Goal: Task Accomplishment & Management: Complete application form

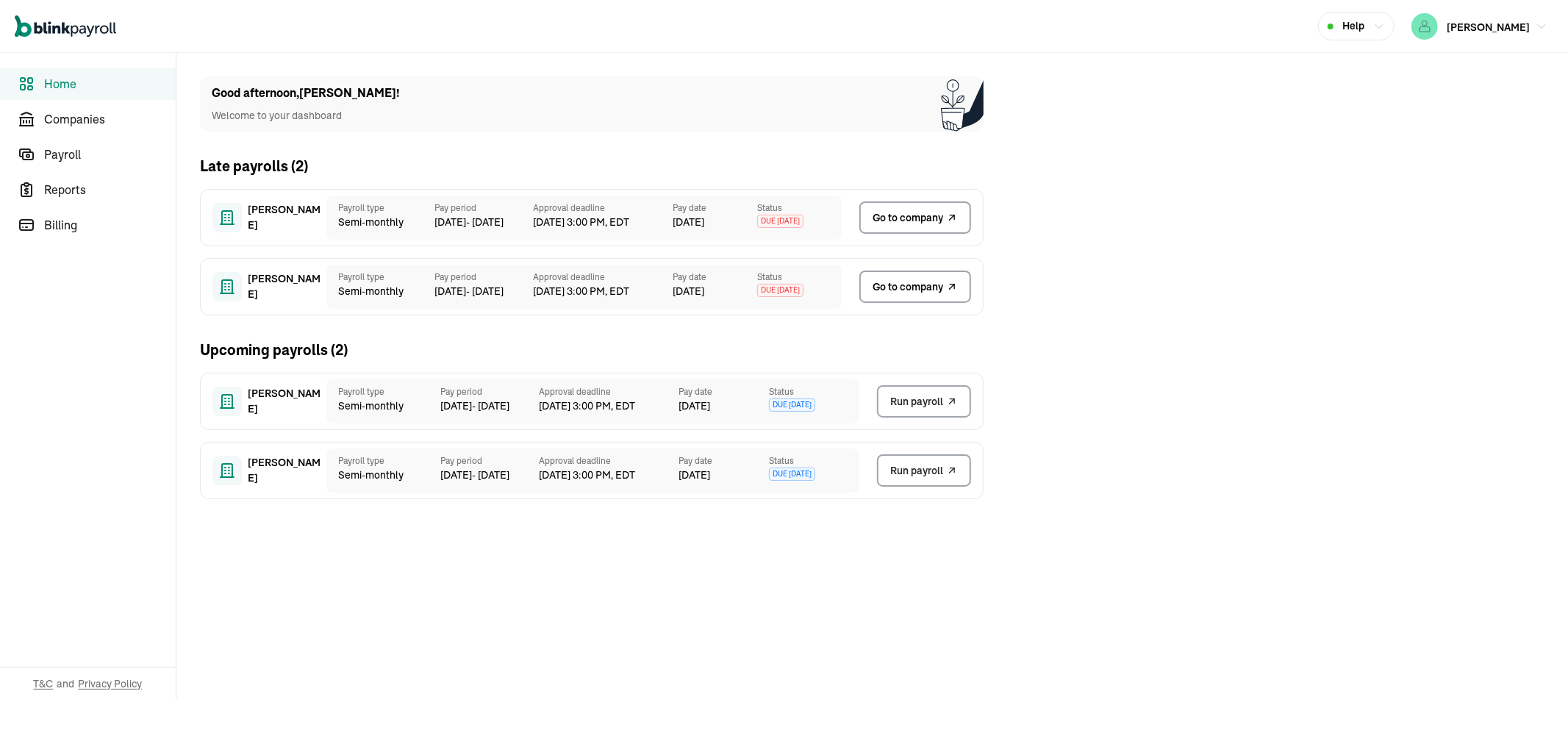
click at [931, 299] on link "Go to company" at bounding box center [914, 286] width 111 height 32
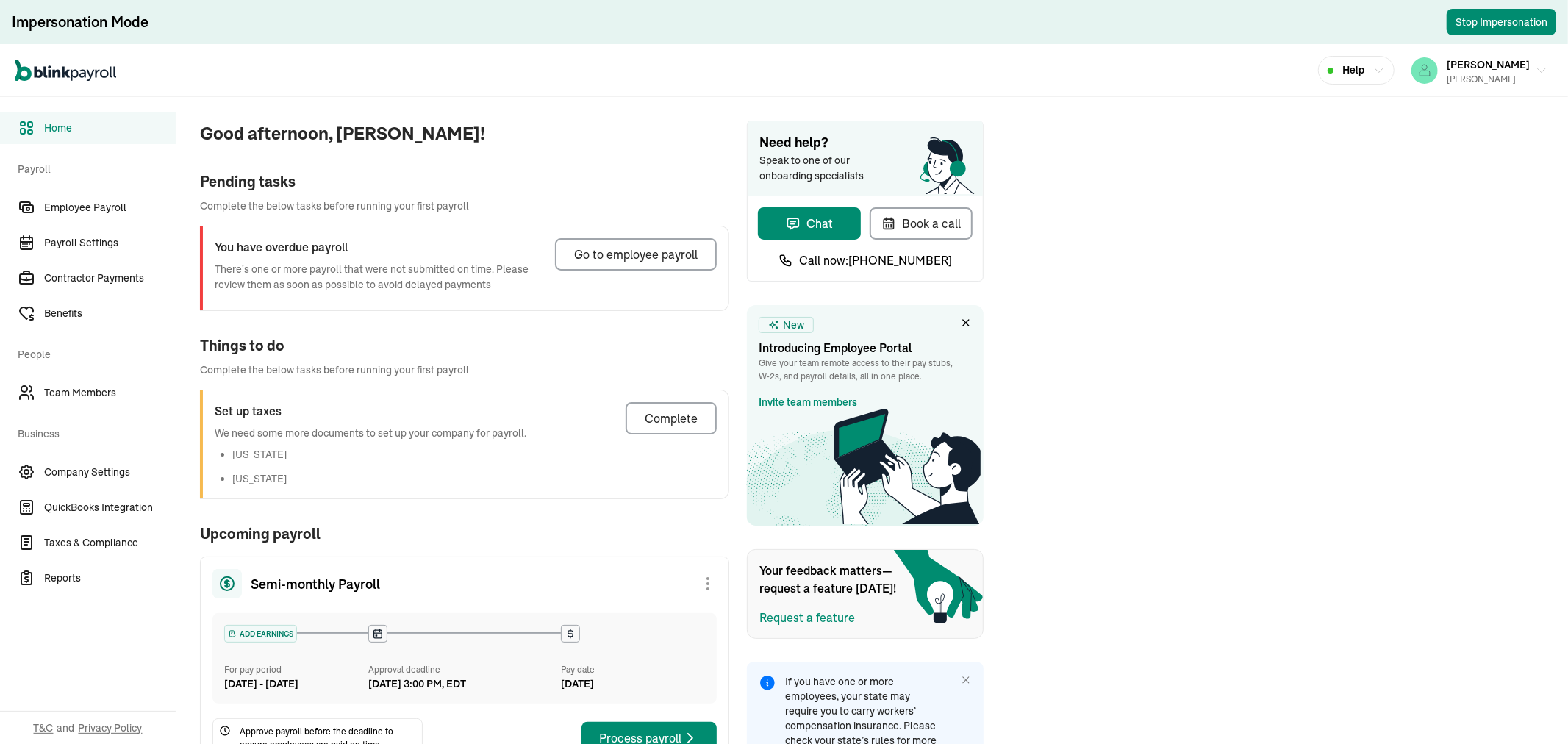
scroll to position [83, 0]
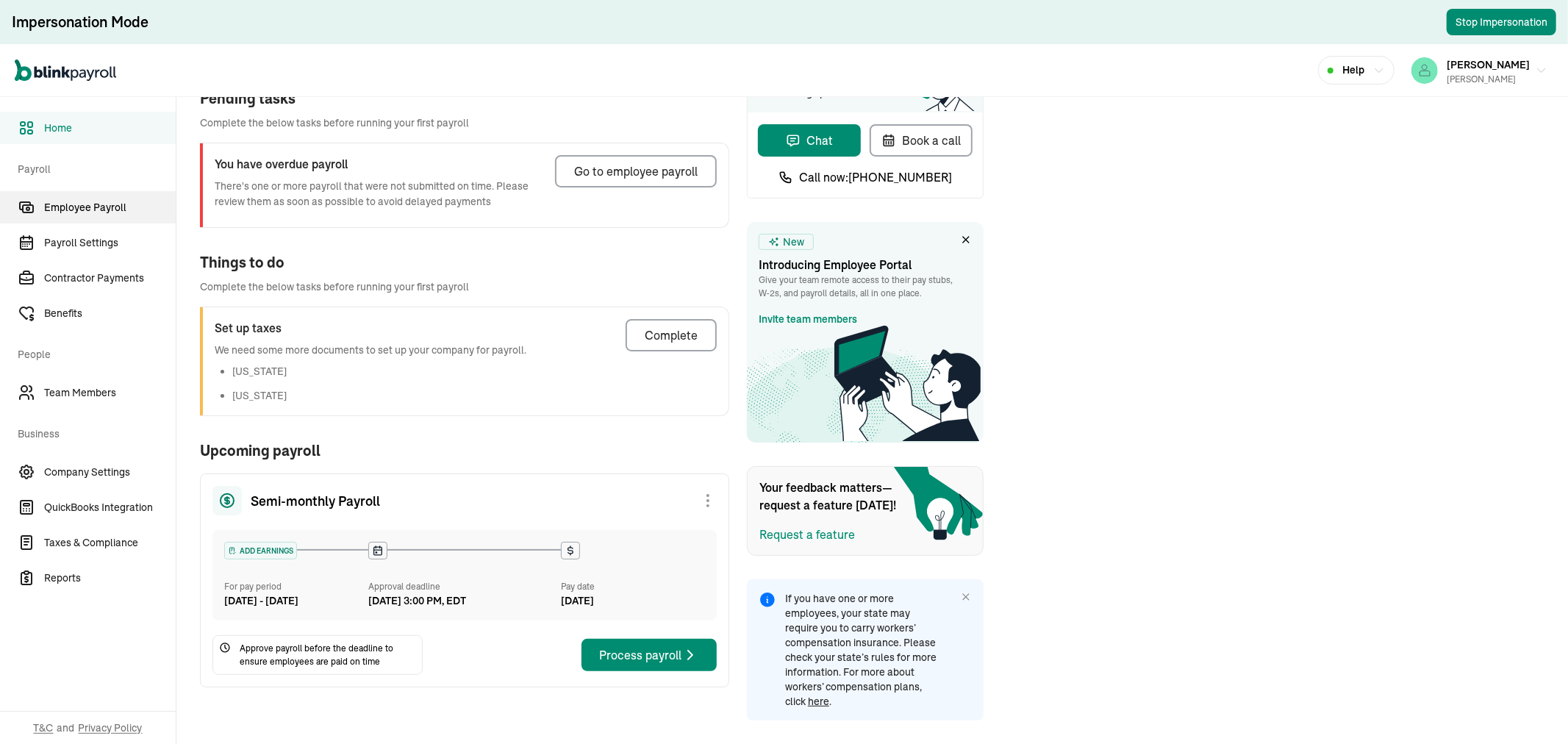
click at [104, 211] on span "Employee Payroll" at bounding box center [109, 207] width 132 height 16
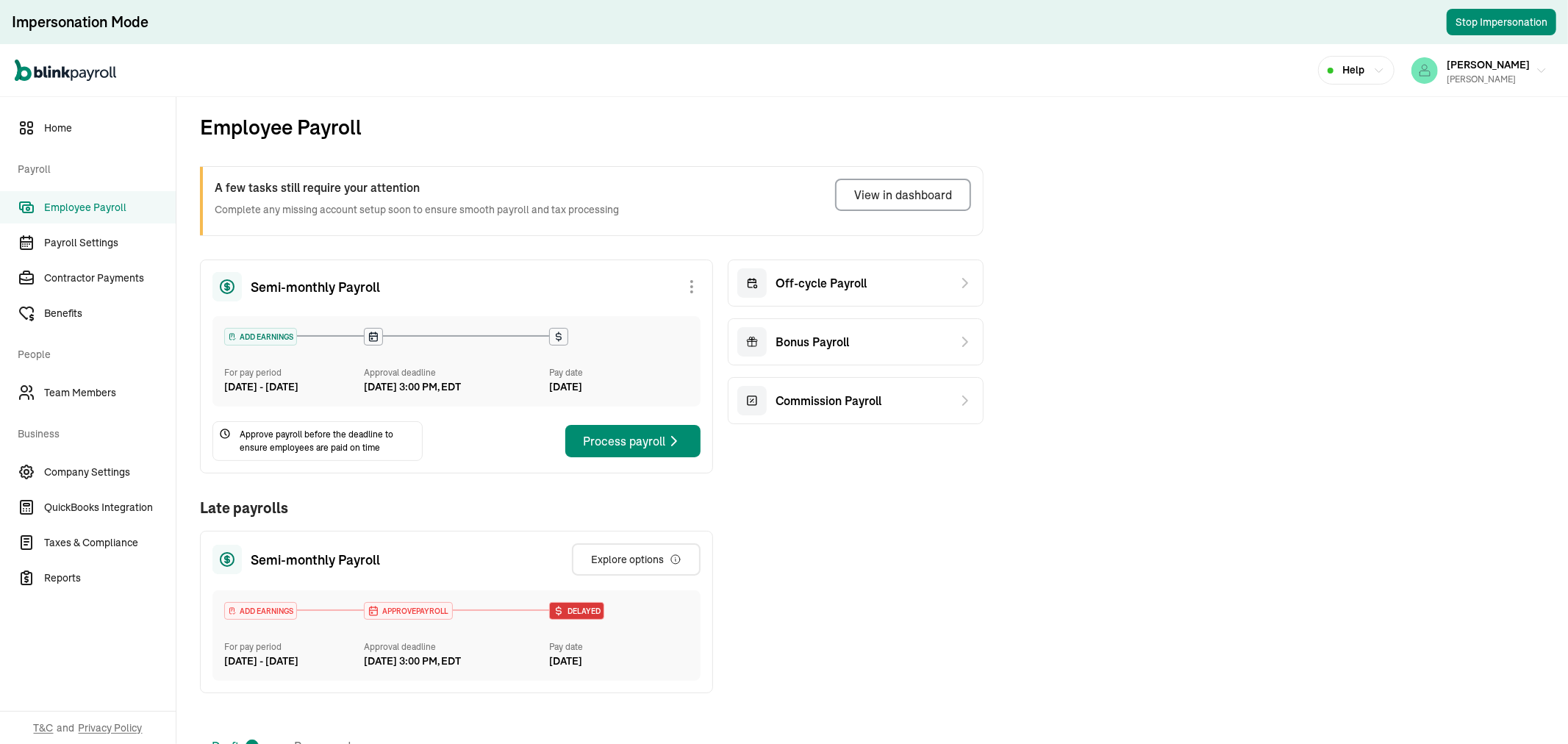
click at [104, 211] on span "Employee Payroll" at bounding box center [109, 207] width 132 height 16
click at [908, 267] on div "Off-cycle Payroll" at bounding box center [855, 282] width 256 height 47
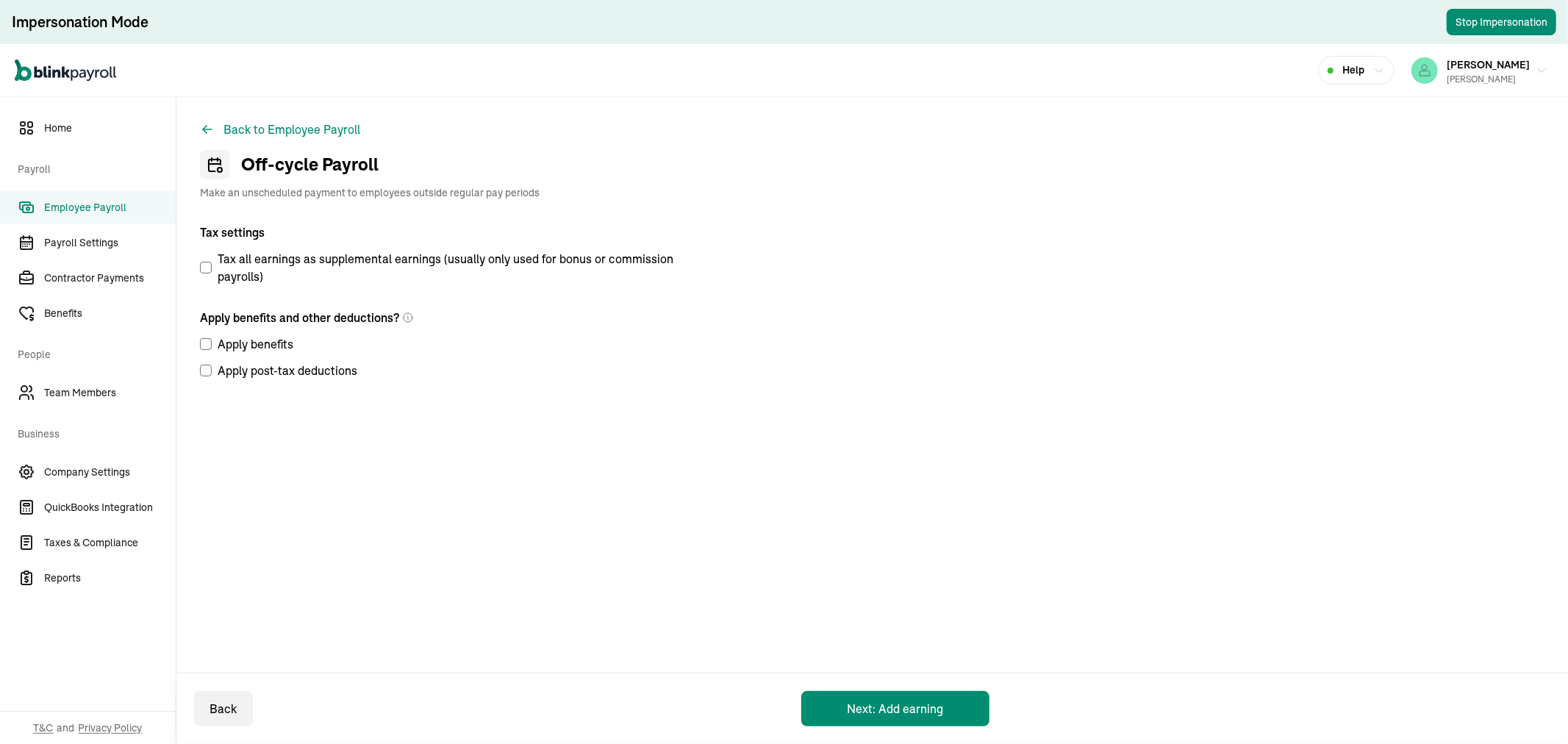
click at [209, 342] on input "Apply benefits" at bounding box center [205, 344] width 12 height 12
checkbox input "true"
click at [203, 368] on input "Apply post-tax deductions" at bounding box center [205, 370] width 12 height 12
checkbox input "true"
click at [867, 708] on button "Next: Add earning" at bounding box center [895, 708] width 189 height 35
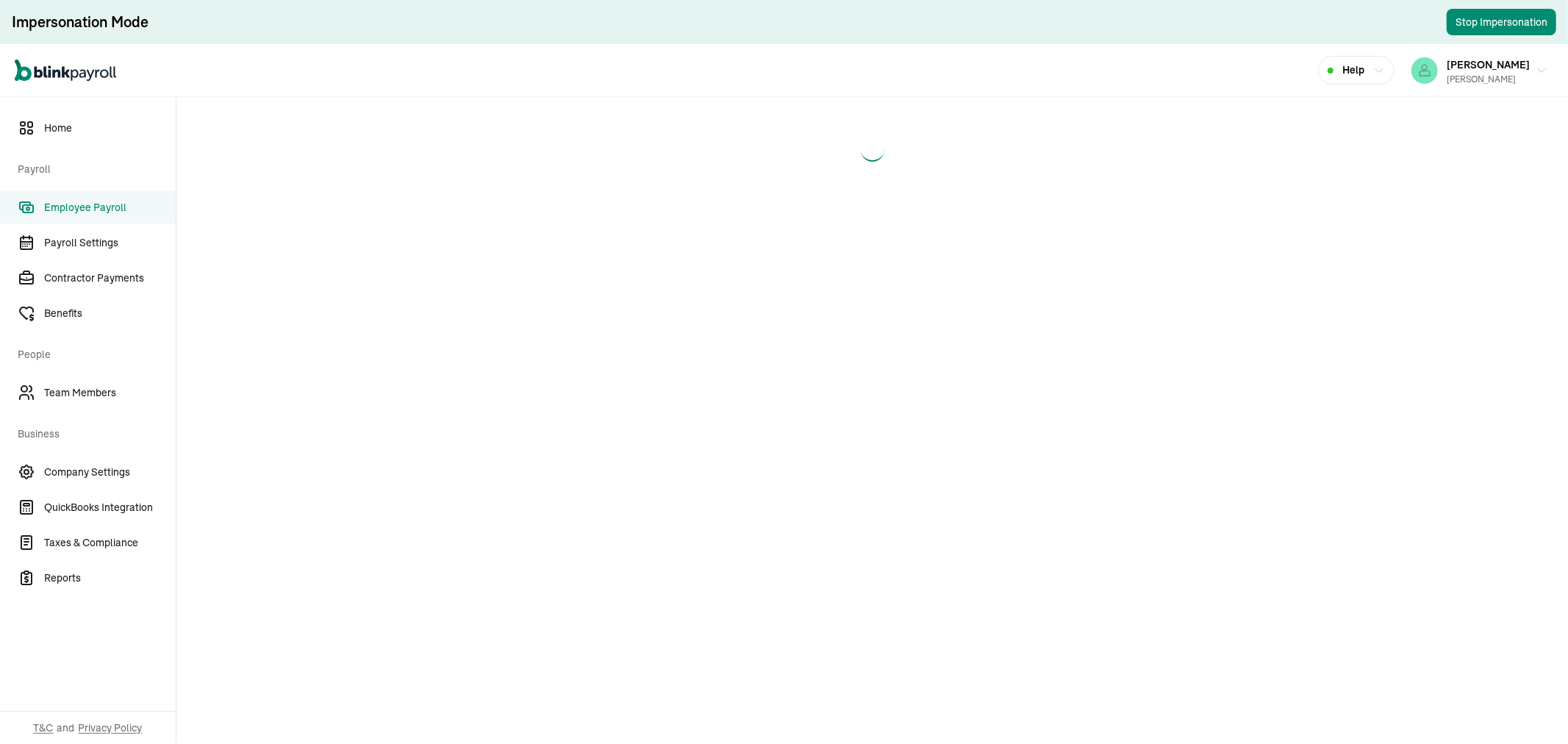
select select "direct_deposit"
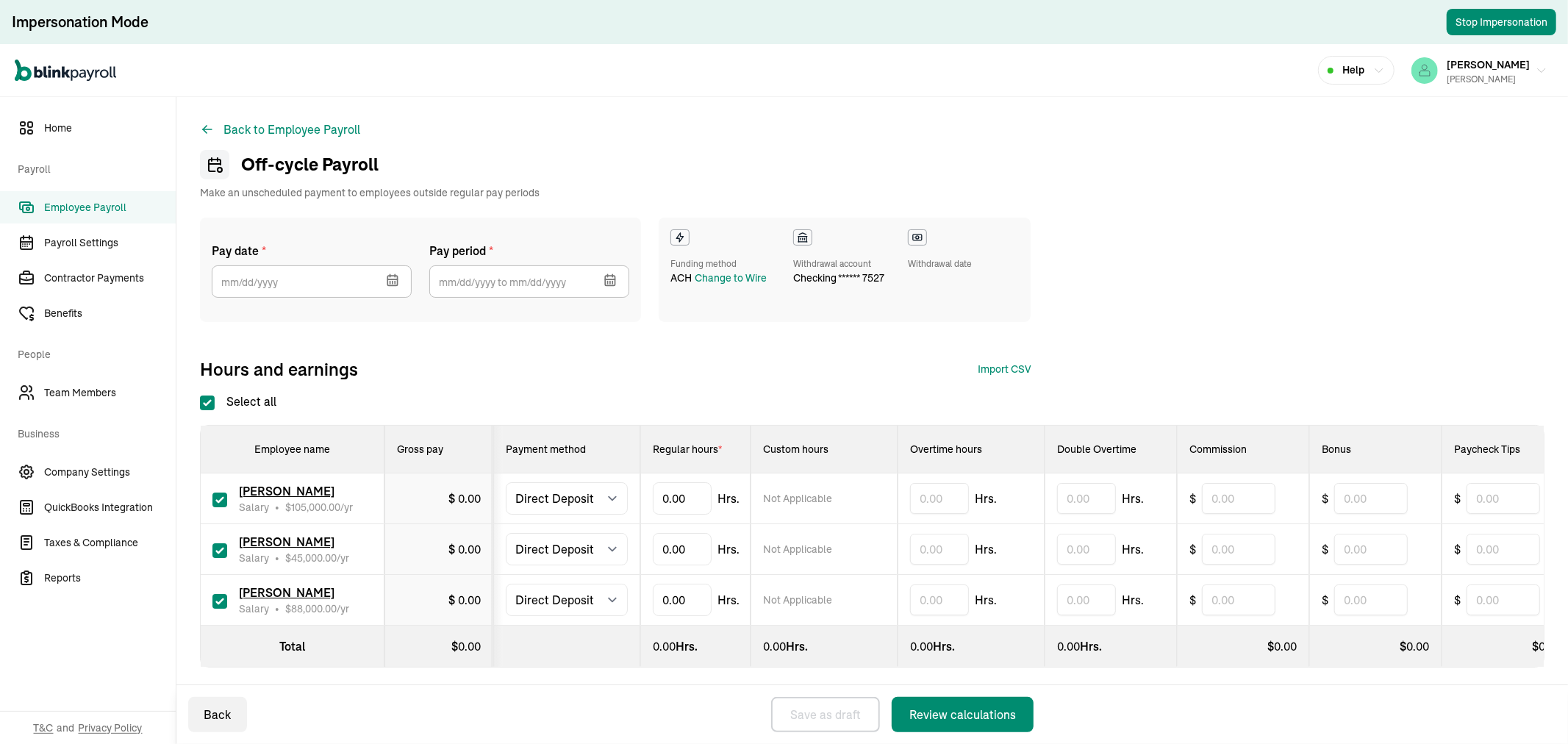
select select "direct_deposit"
drag, startPoint x: 700, startPoint y: 500, endPoint x: 648, endPoint y: 498, distance: 52.0
type input "86.66"
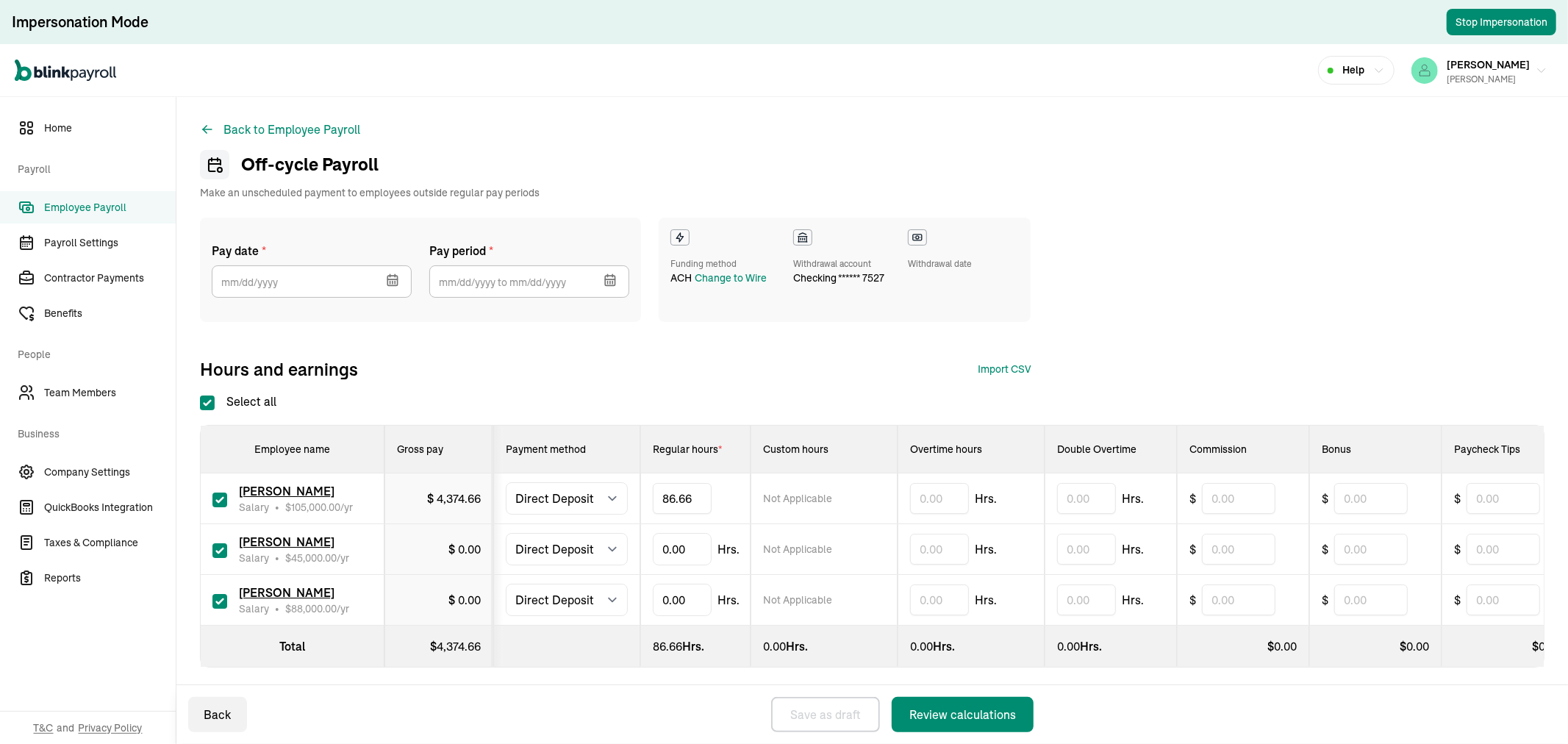
click at [713, 357] on div "Hours and earnings Import CSV 1 Upload 2 Map Columns 3 Map Employees Drop your …" at bounding box center [614, 369] width 830 height 24
drag, startPoint x: 692, startPoint y: 552, endPoint x: 639, endPoint y: 552, distance: 53.0
type input "86.66"
click at [968, 723] on div "Review calculations" at bounding box center [963, 714] width 107 height 17
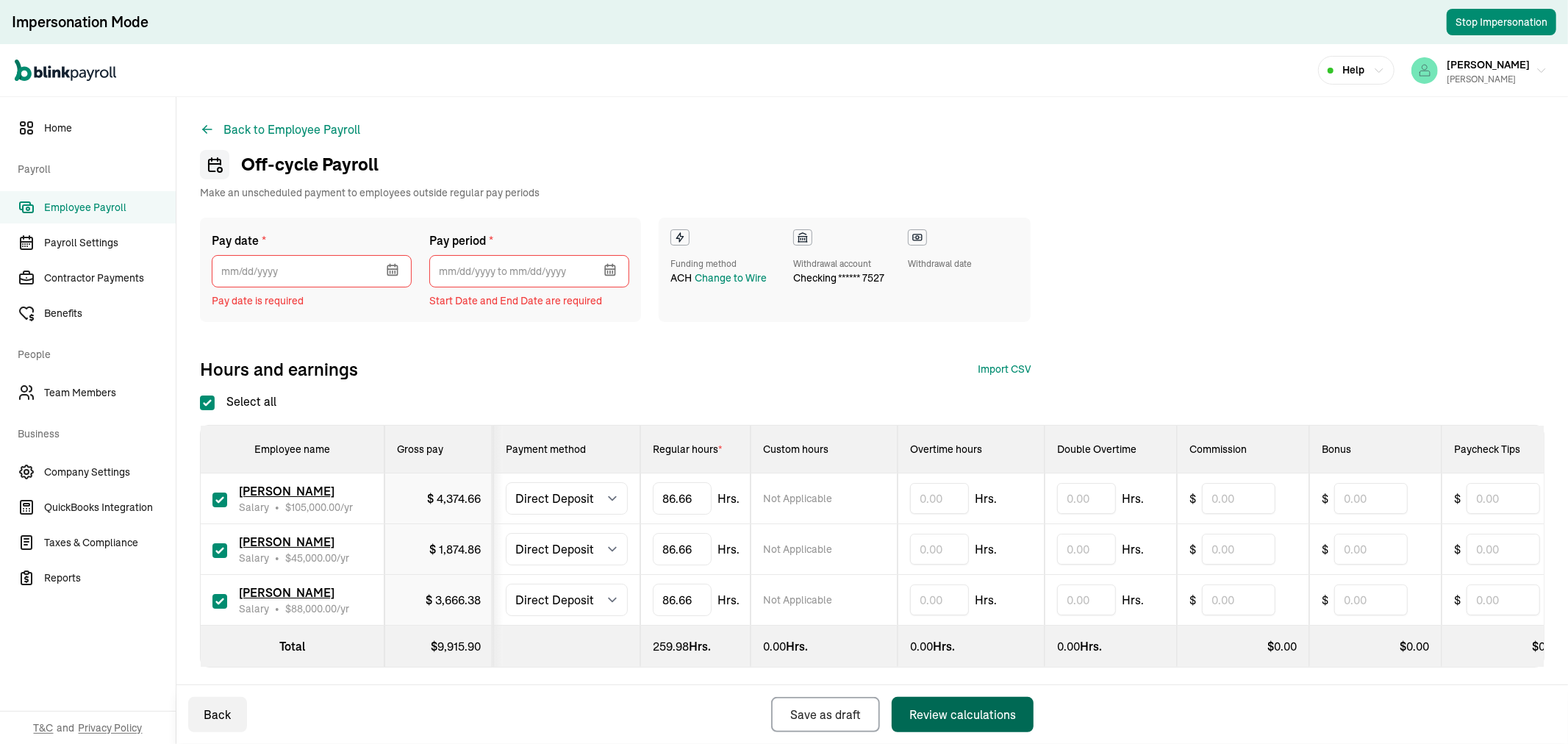
click at [397, 266] on icon "button" at bounding box center [392, 270] width 9 height 9
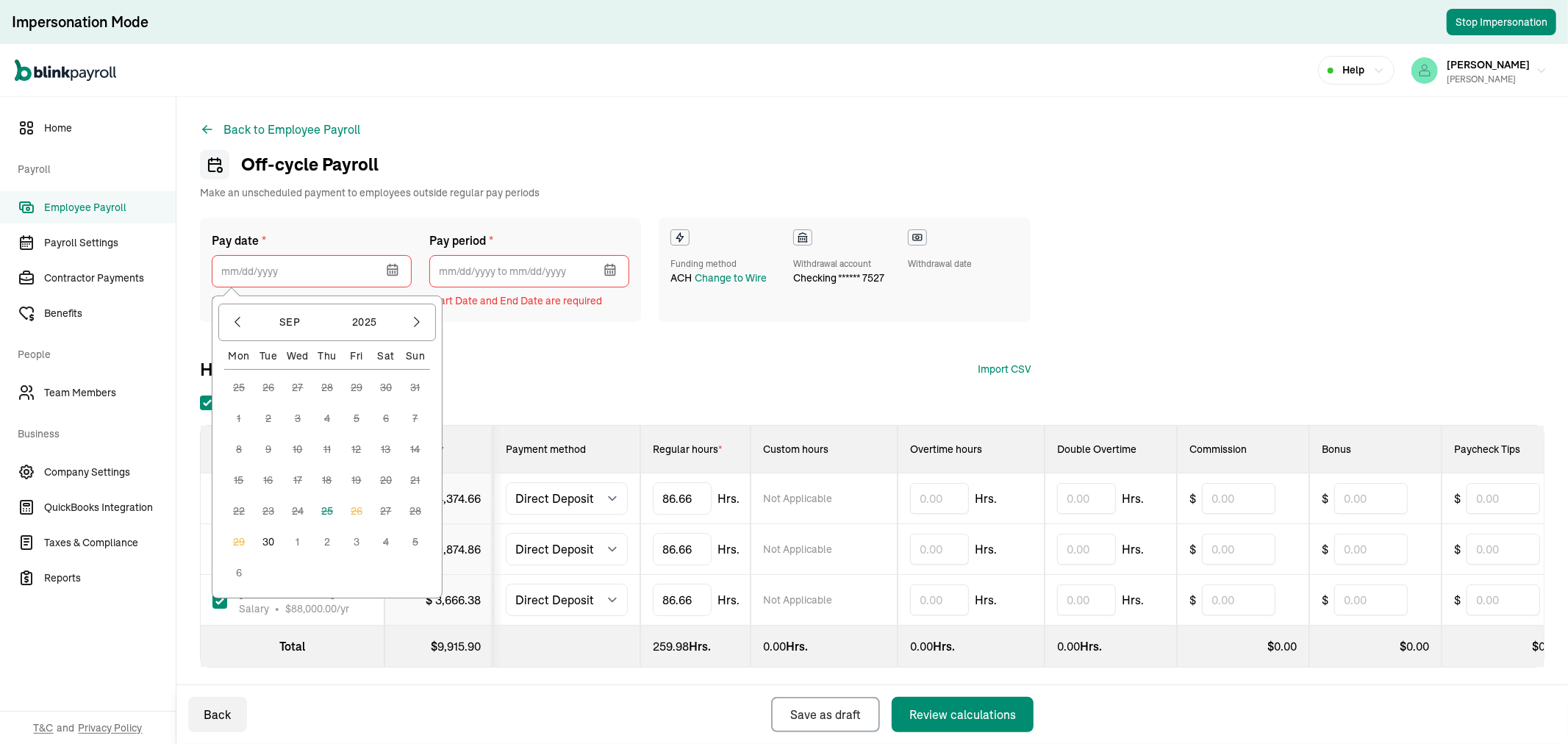
click at [262, 540] on button "30" at bounding box center [269, 542] width 29 height 29
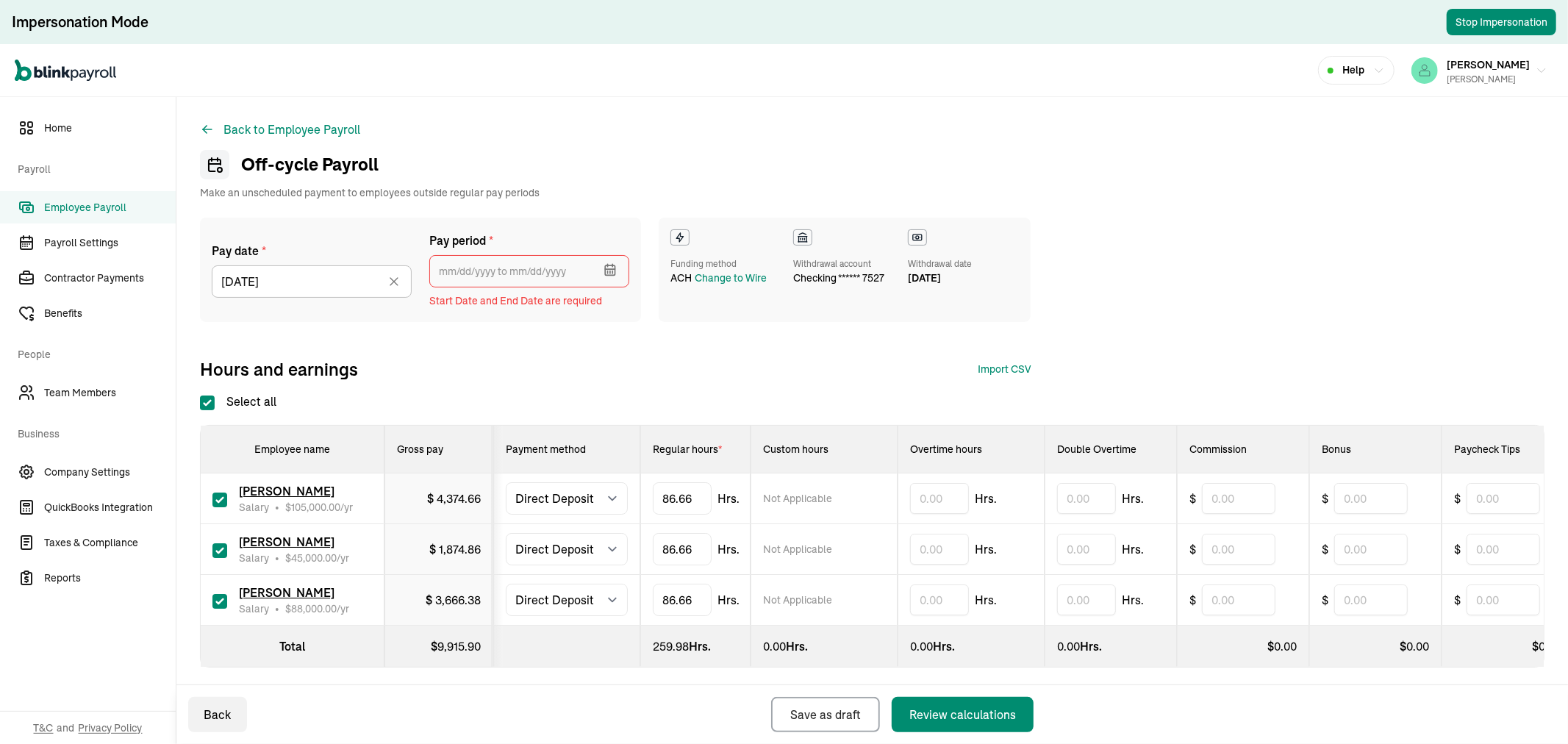
click at [489, 270] on input "text" at bounding box center [529, 270] width 200 height 32
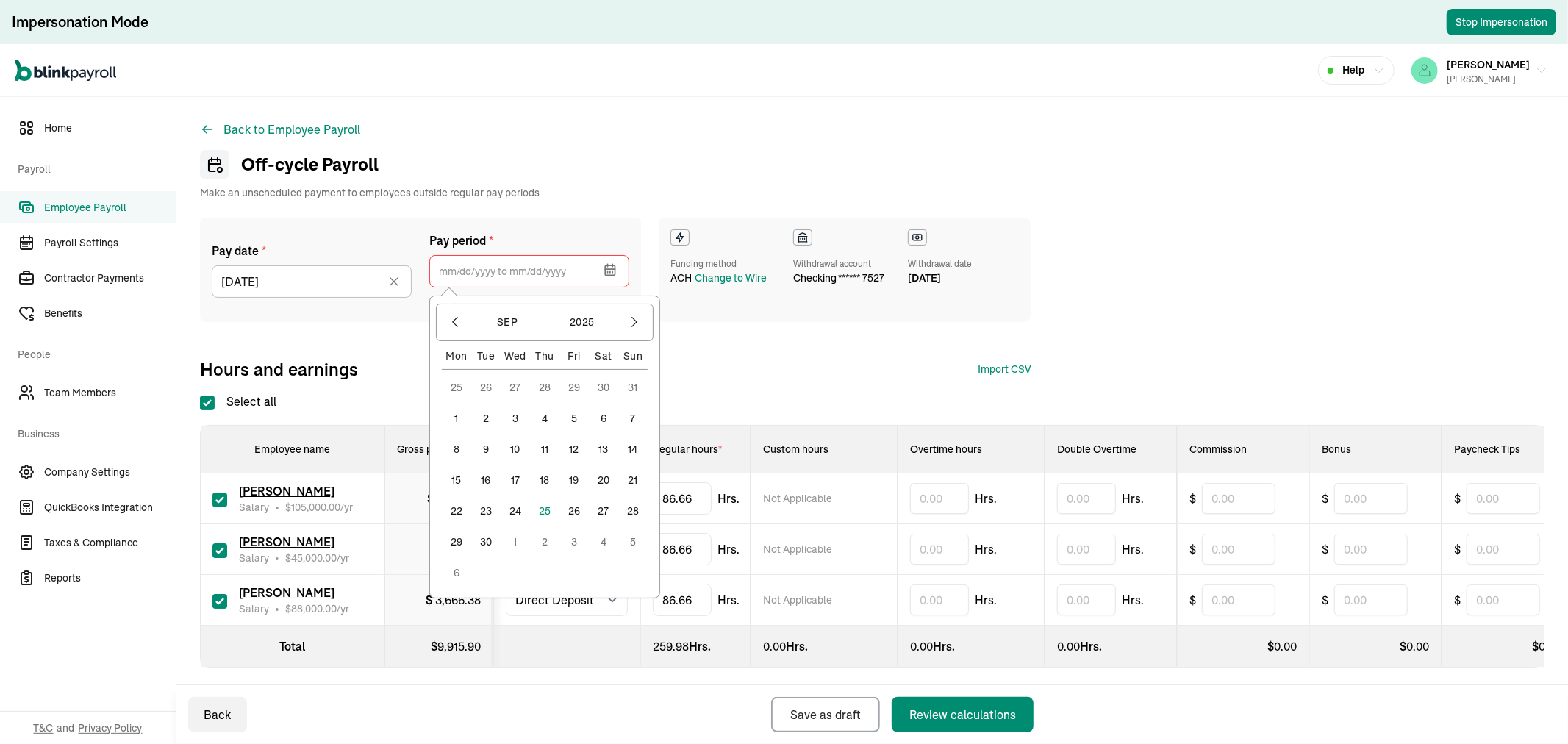
click at [550, 449] on button "11" at bounding box center [544, 449] width 29 height 29
click at [521, 506] on button "24" at bounding box center [515, 511] width 29 height 29
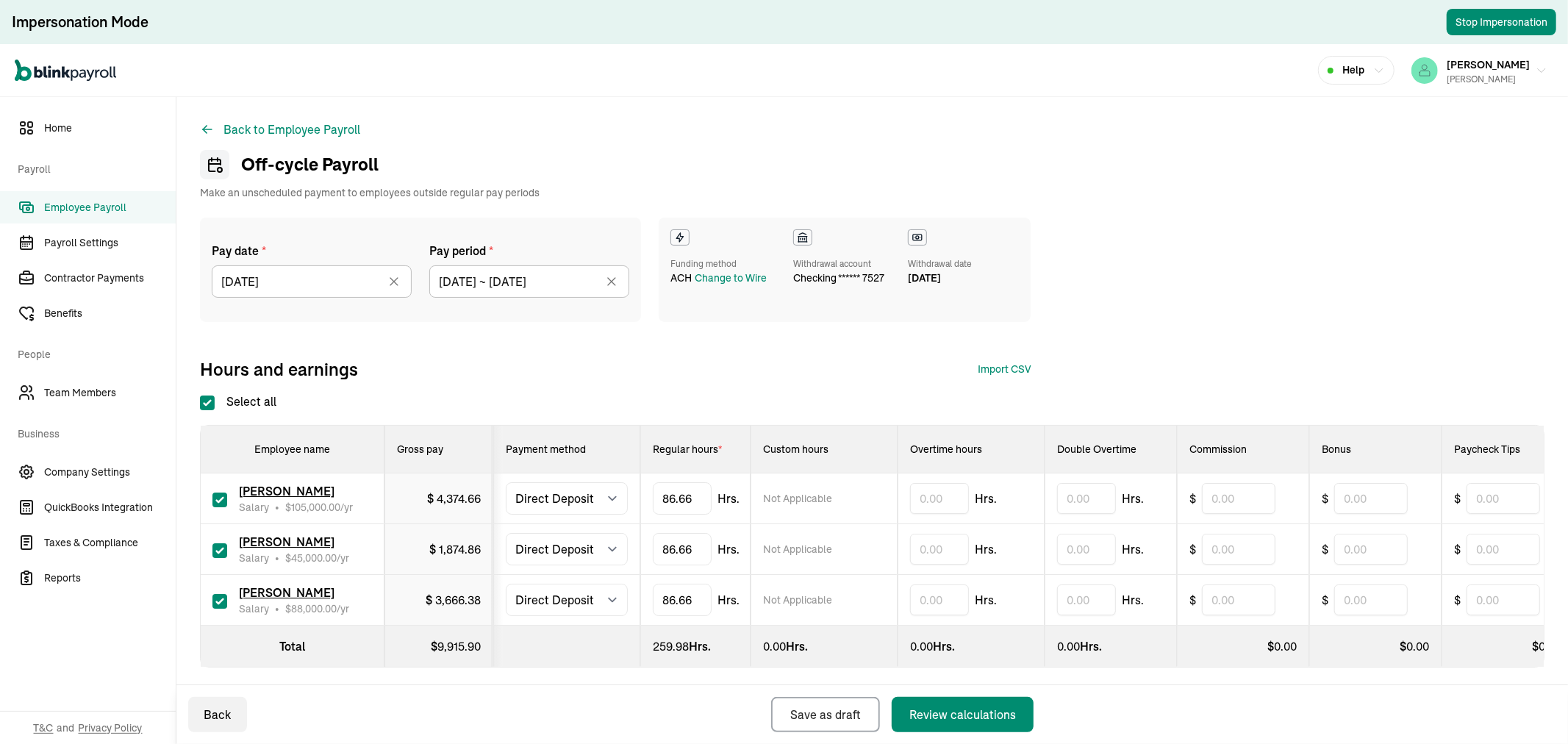
type input "[DATE] ~ [DATE]"
click at [943, 718] on div "Review calculations" at bounding box center [963, 714] width 107 height 17
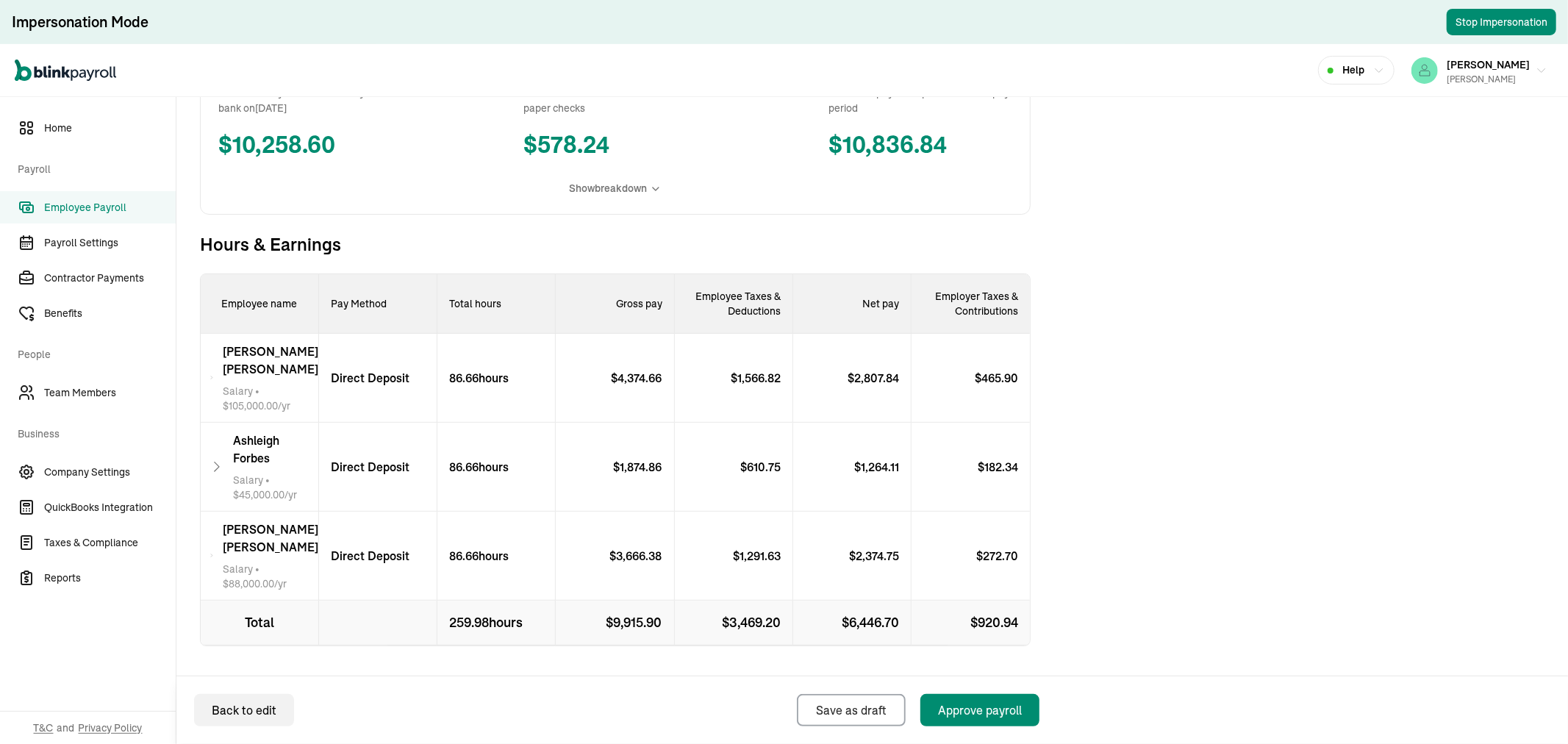
scroll to position [338, 0]
click at [280, 357] on span "[PERSON_NAME]" at bounding box center [270, 357] width 96 height 35
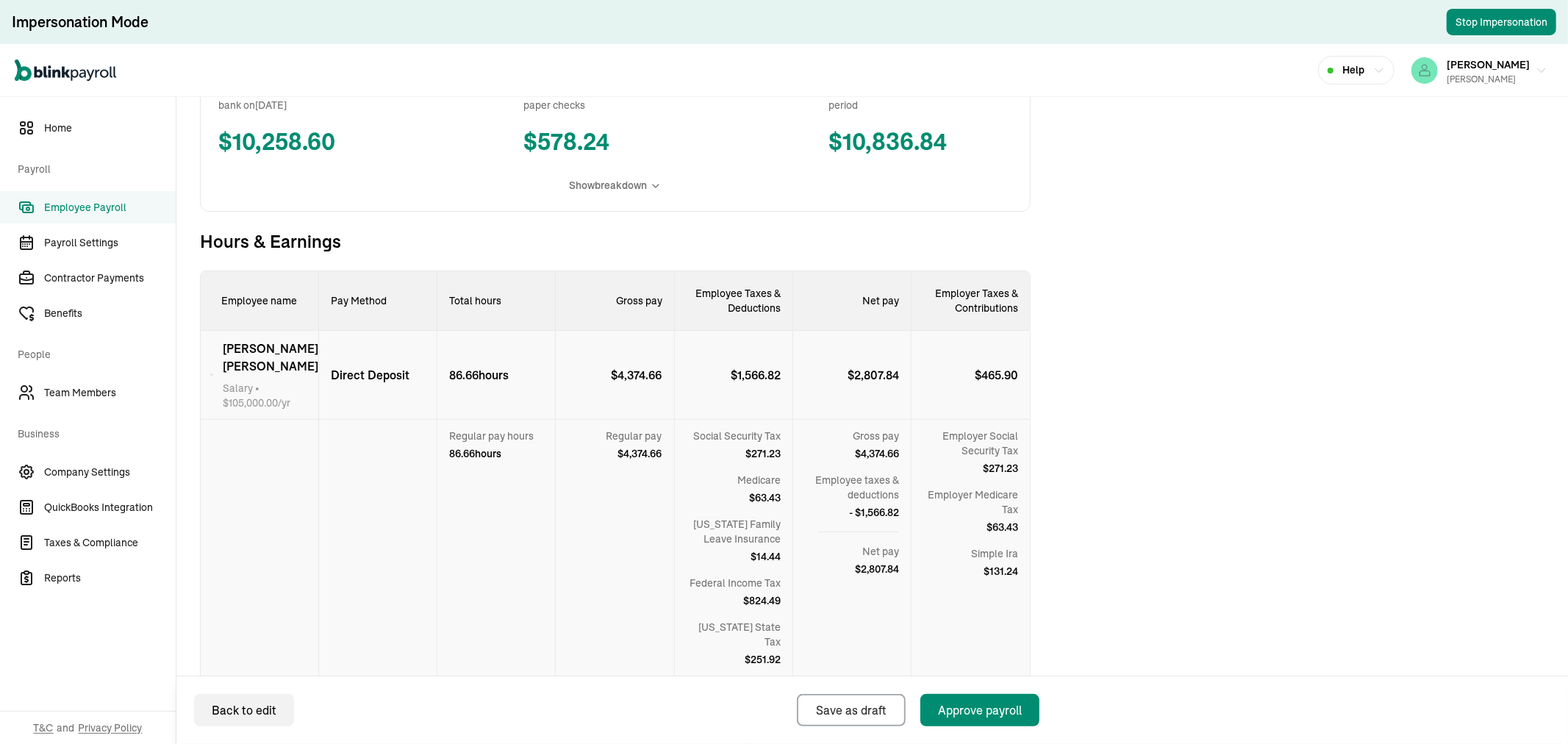
click at [278, 349] on span "[PERSON_NAME]" at bounding box center [270, 357] width 96 height 35
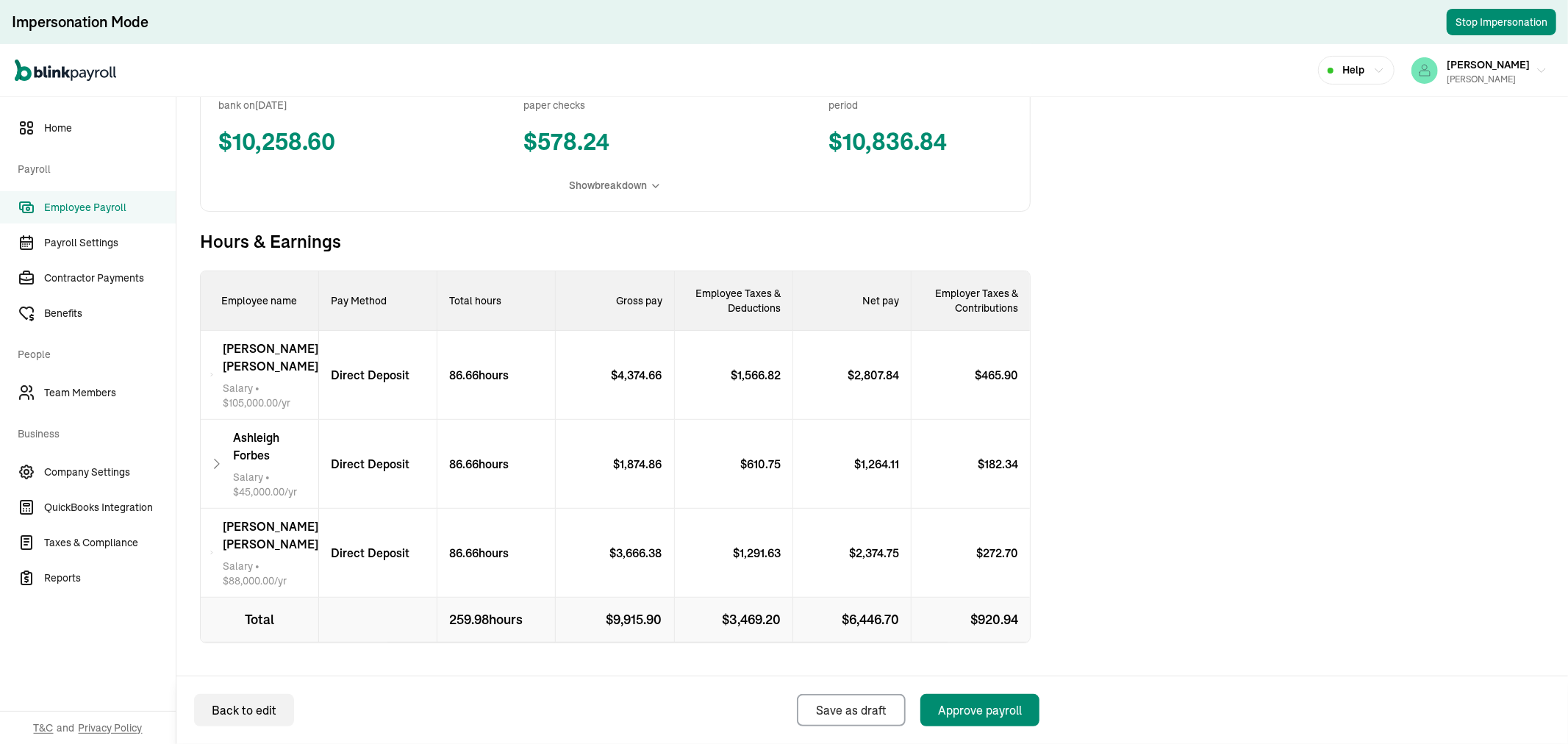
click at [268, 429] on span "[PERSON_NAME]" at bounding box center [275, 446] width 86 height 35
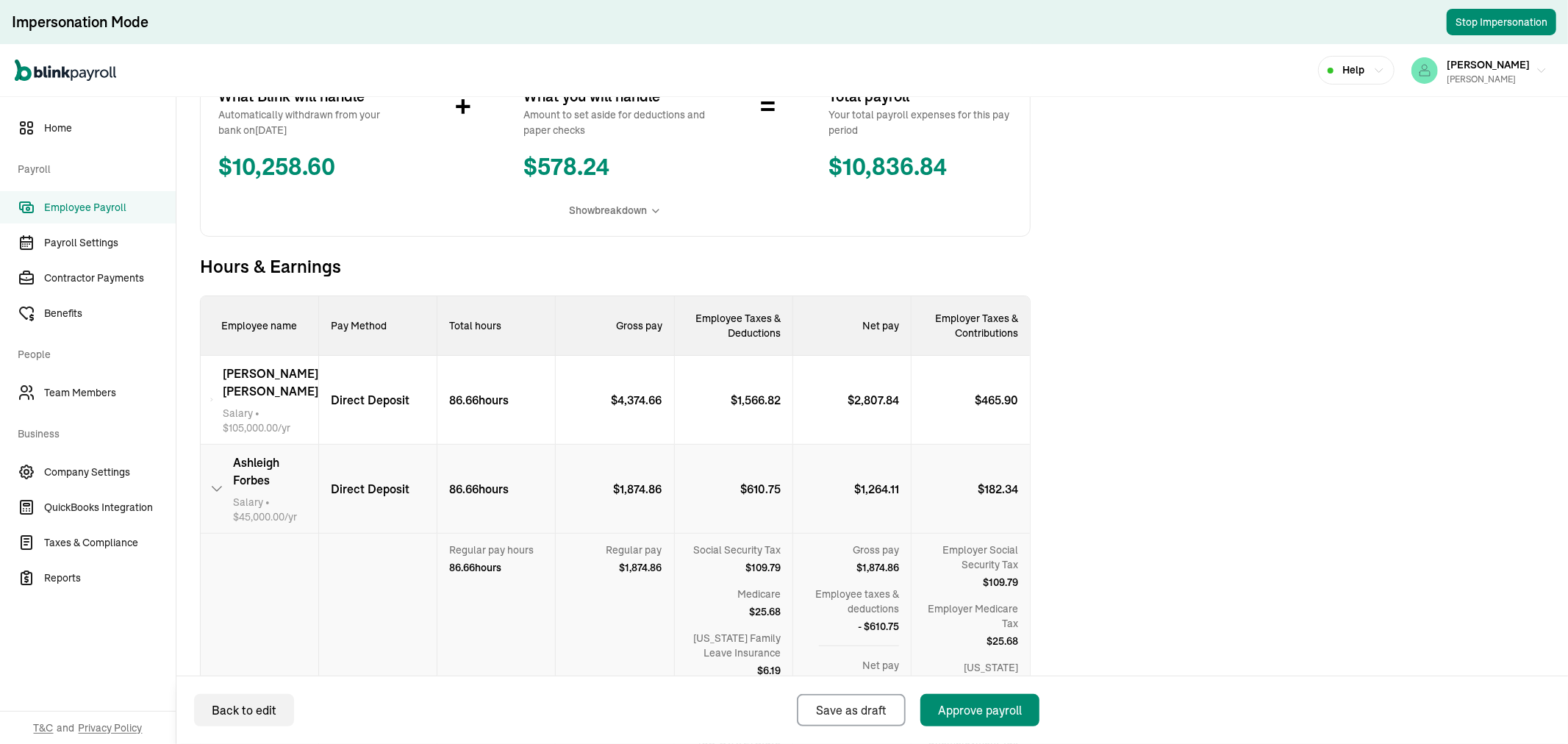
scroll to position [258, 0]
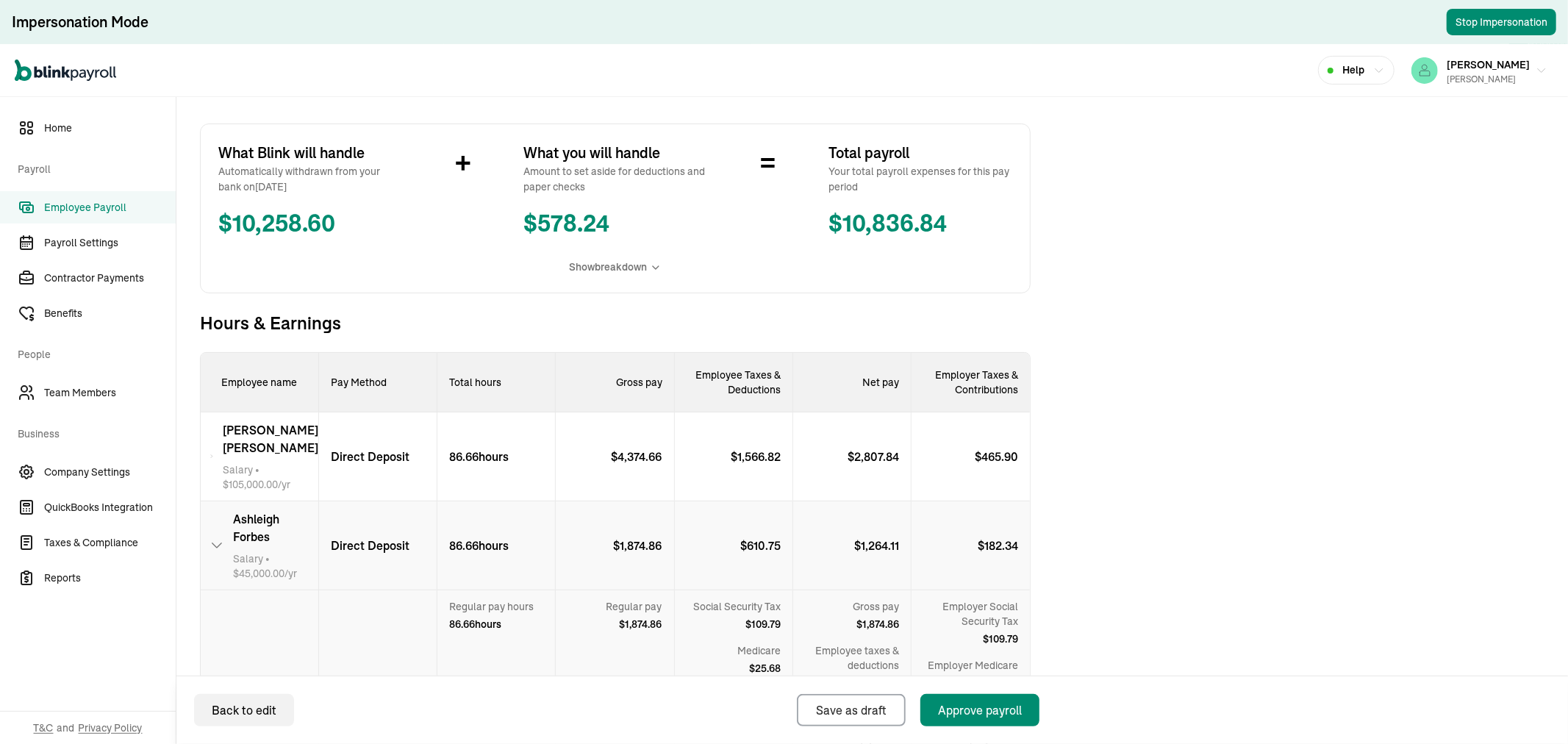
click at [280, 510] on span "[PERSON_NAME]" at bounding box center [275, 528] width 86 height 35
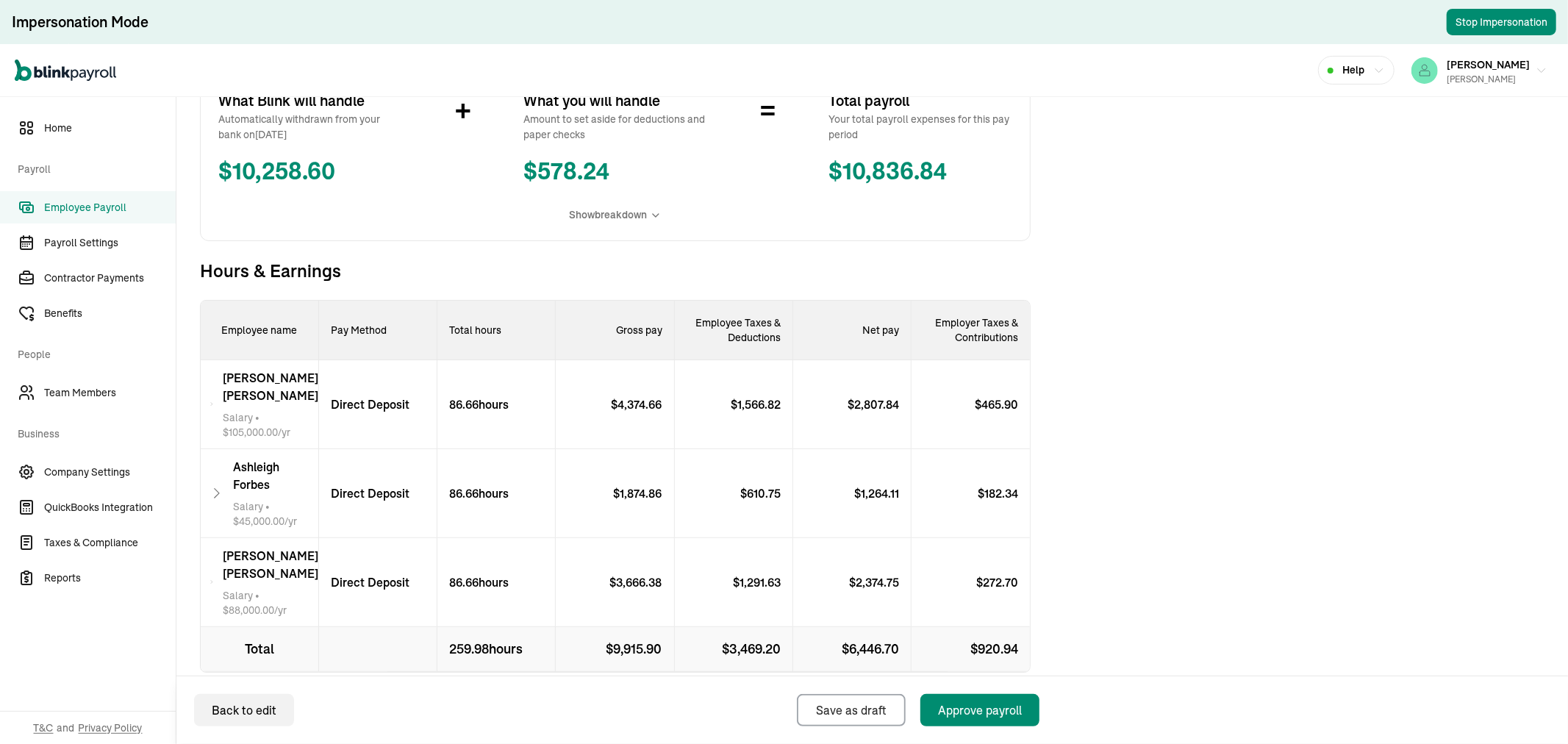
scroll to position [338, 0]
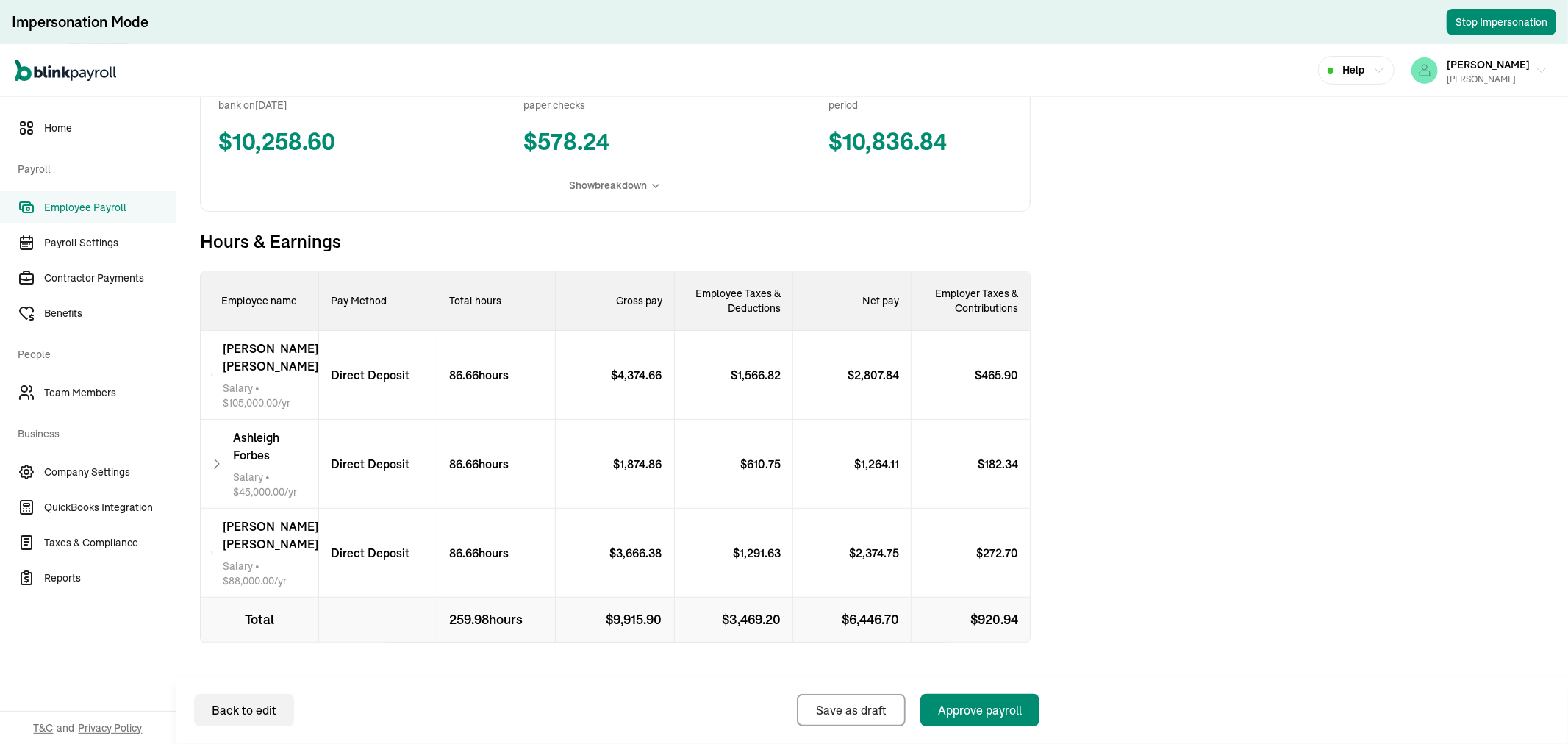
click at [294, 518] on span "[PERSON_NAME]" at bounding box center [270, 535] width 96 height 35
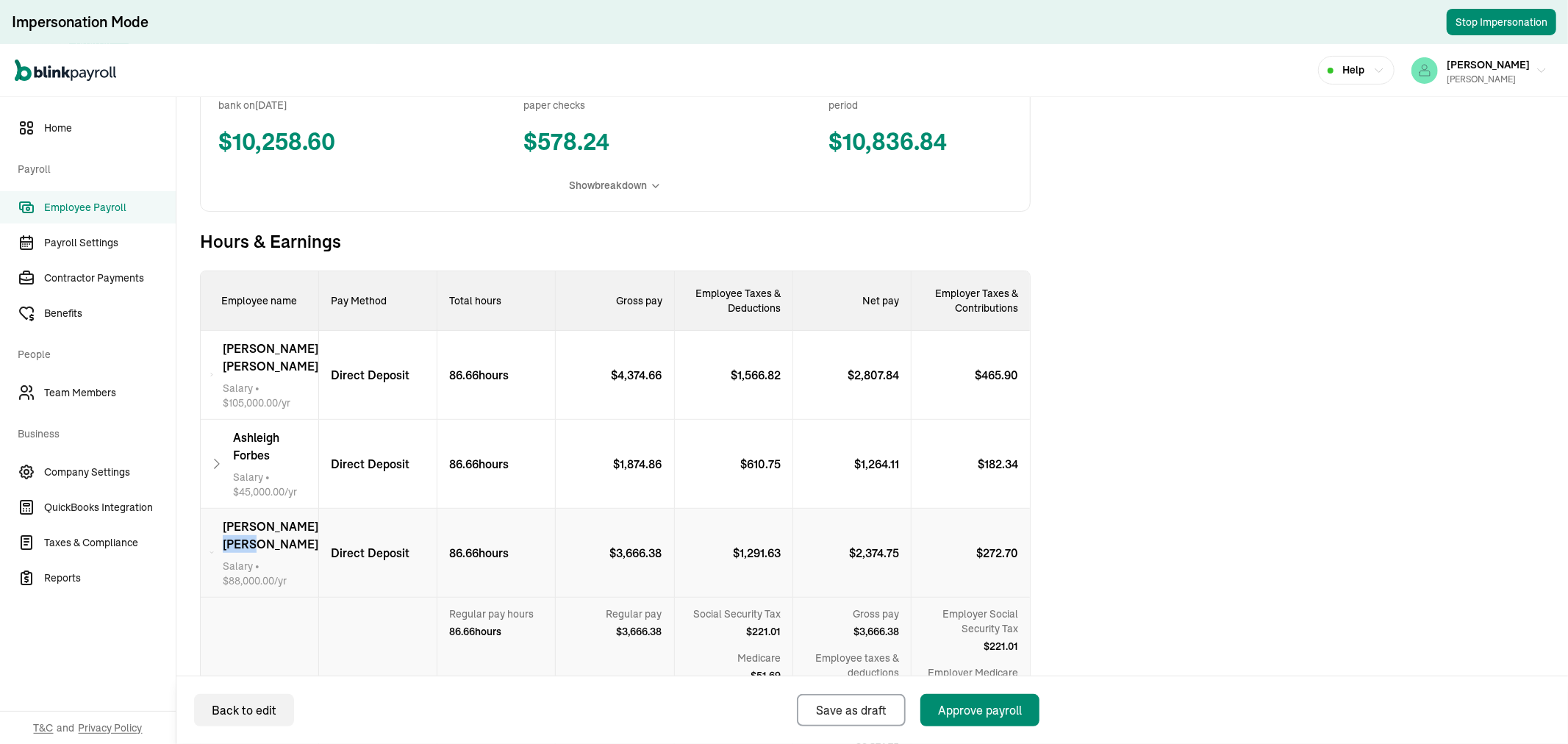
click at [294, 518] on span "[PERSON_NAME]" at bounding box center [270, 535] width 96 height 35
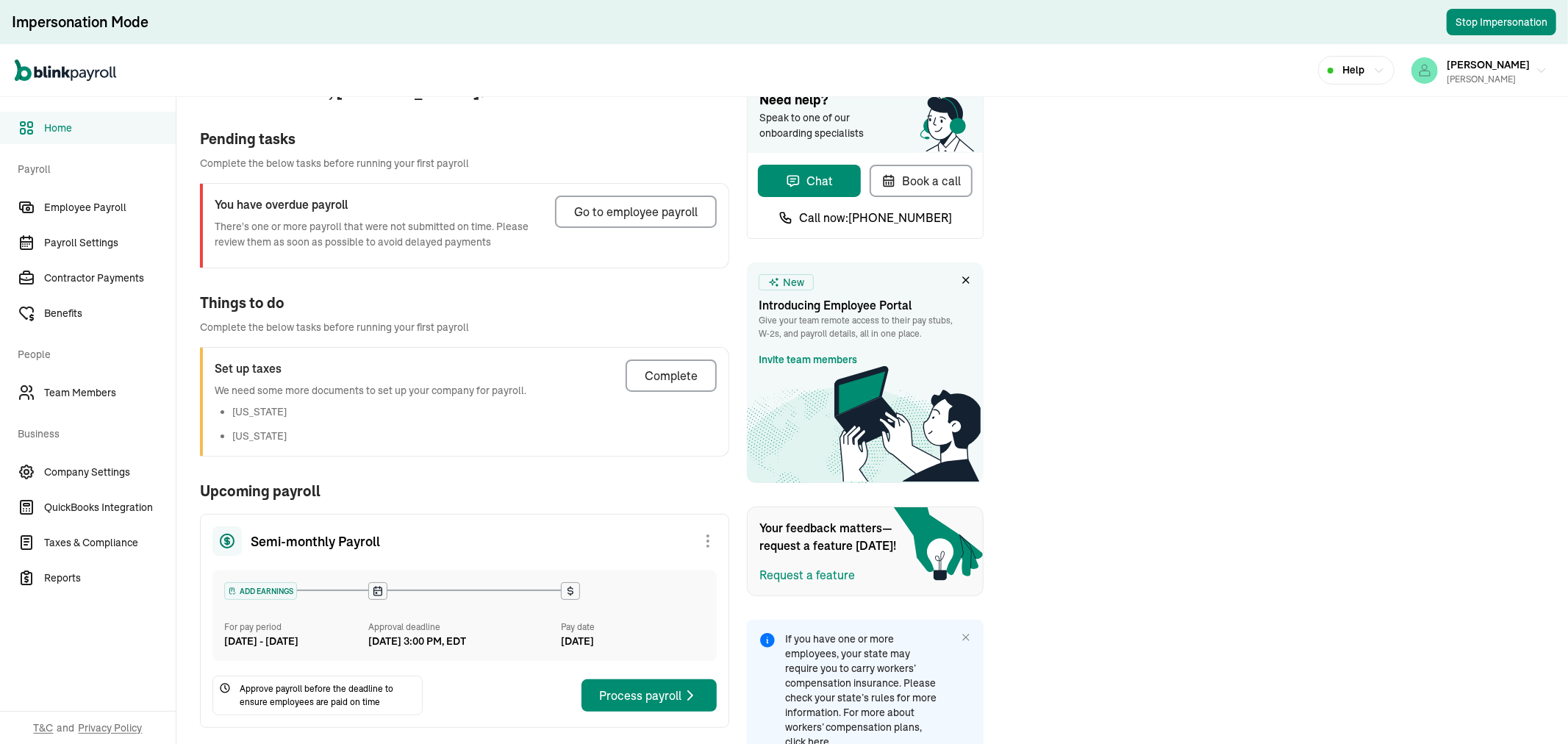
scroll to position [83, 0]
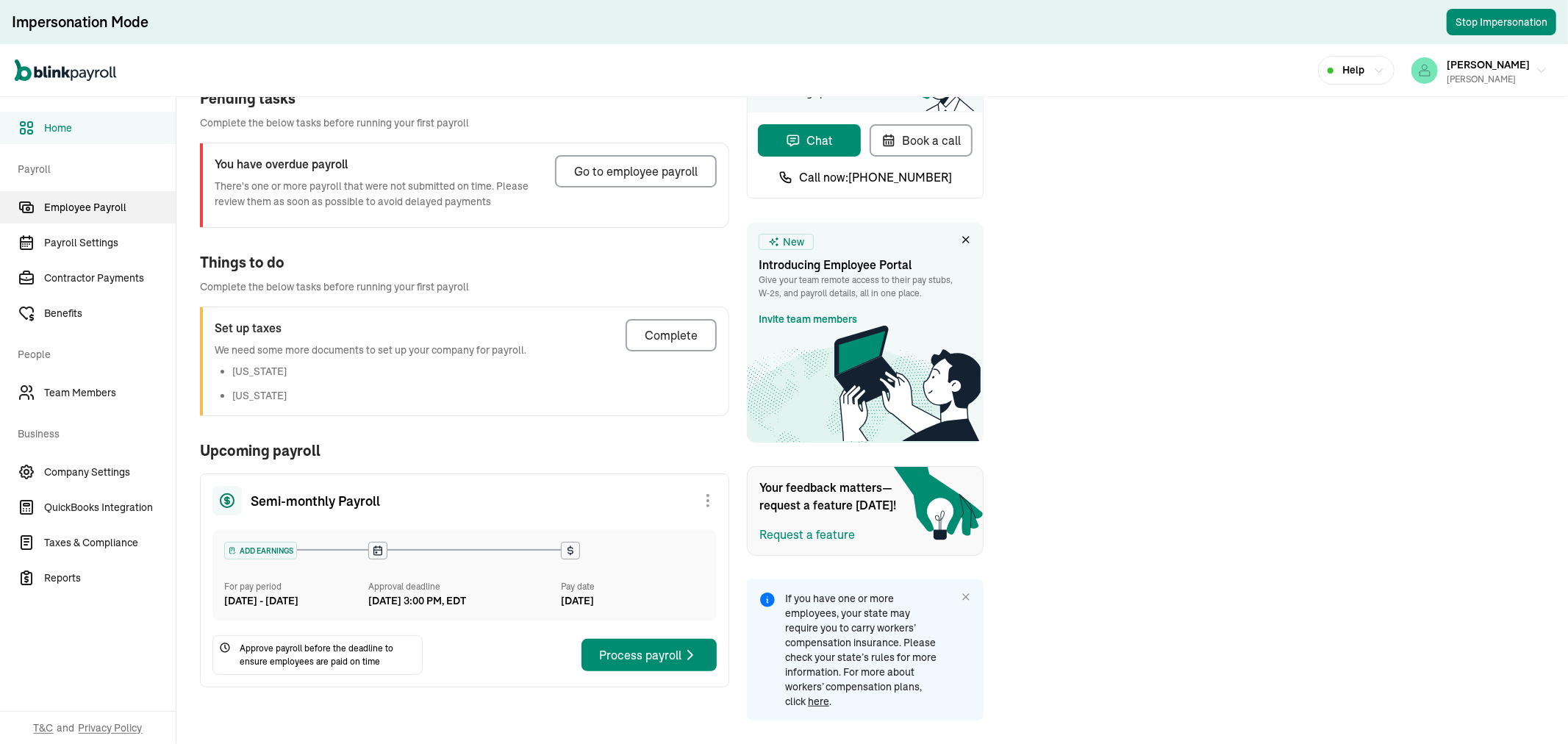
click at [104, 211] on span "Employee Payroll" at bounding box center [109, 207] width 132 height 16
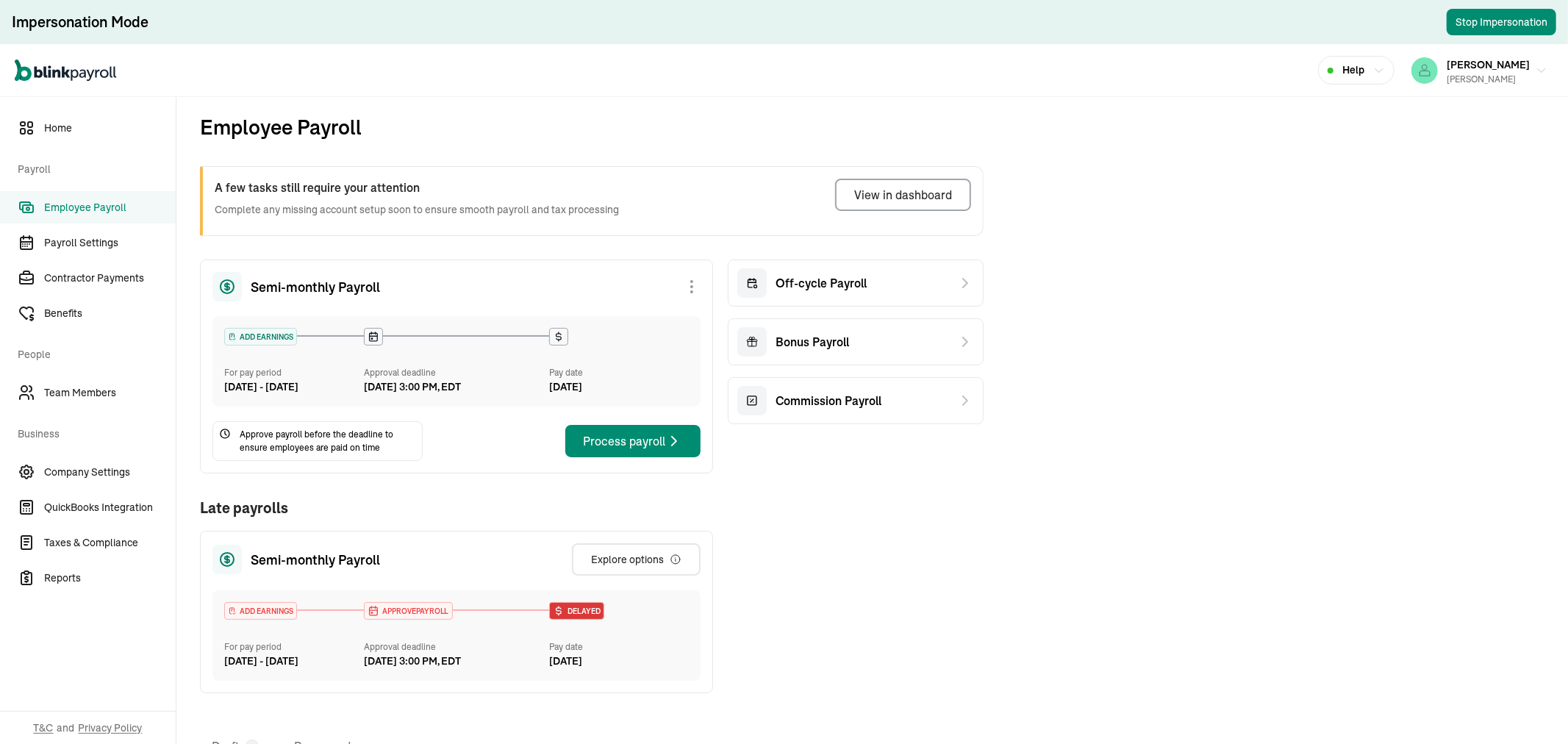
click at [104, 211] on span "Employee Payroll" at bounding box center [109, 207] width 132 height 16
click at [908, 267] on div "Off-cycle Payroll" at bounding box center [855, 282] width 256 height 47
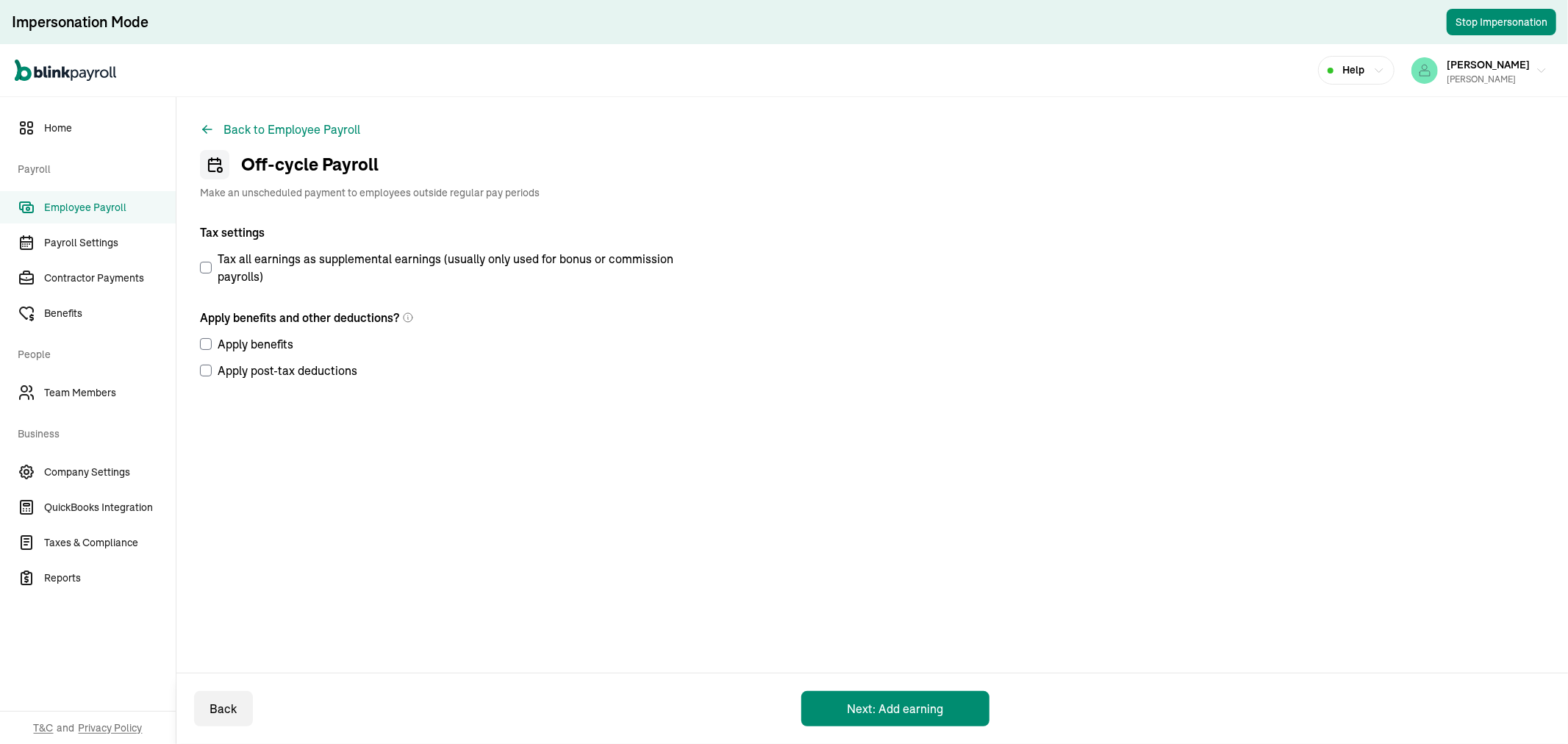
click at [209, 342] on input "Apply benefits" at bounding box center [205, 344] width 12 height 12
checkbox input "true"
click at [203, 368] on input "Apply post-tax deductions" at bounding box center [205, 370] width 12 height 12
checkbox input "true"
click at [867, 708] on button "Next: Add earning" at bounding box center [895, 708] width 189 height 35
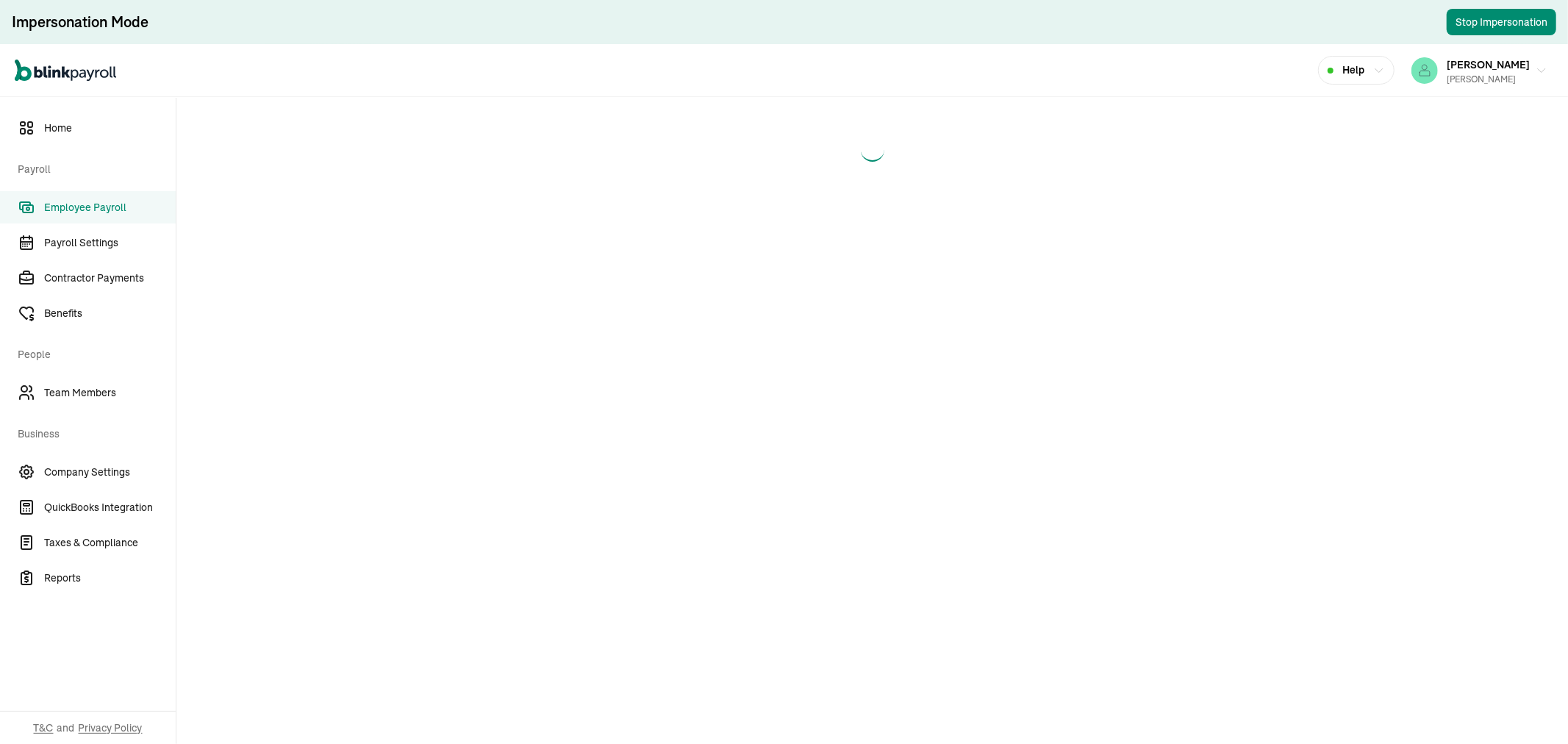
select select "direct_deposit"
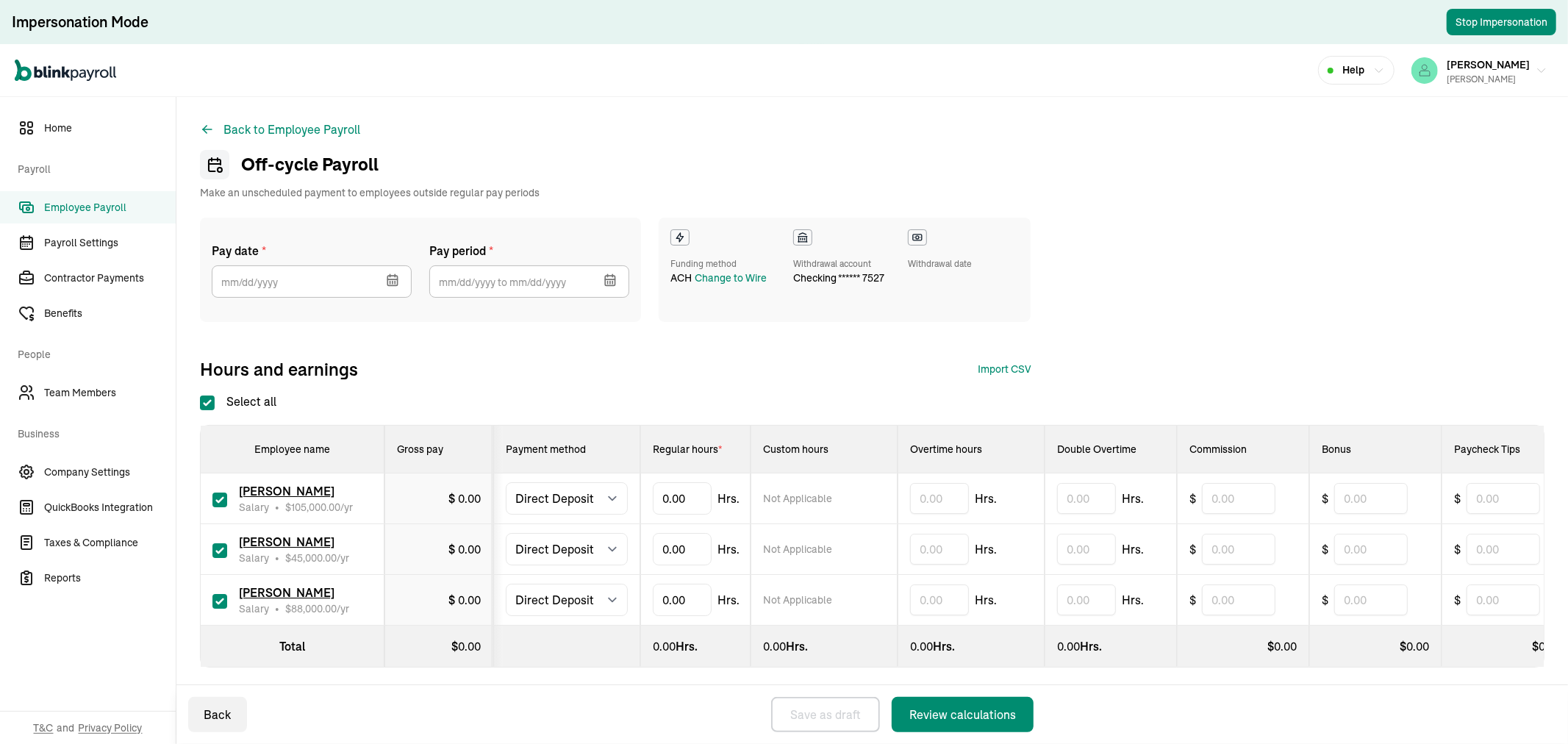
select select "direct_deposit"
drag, startPoint x: 700, startPoint y: 500, endPoint x: 648, endPoint y: 498, distance: 52.0
type input "86.66"
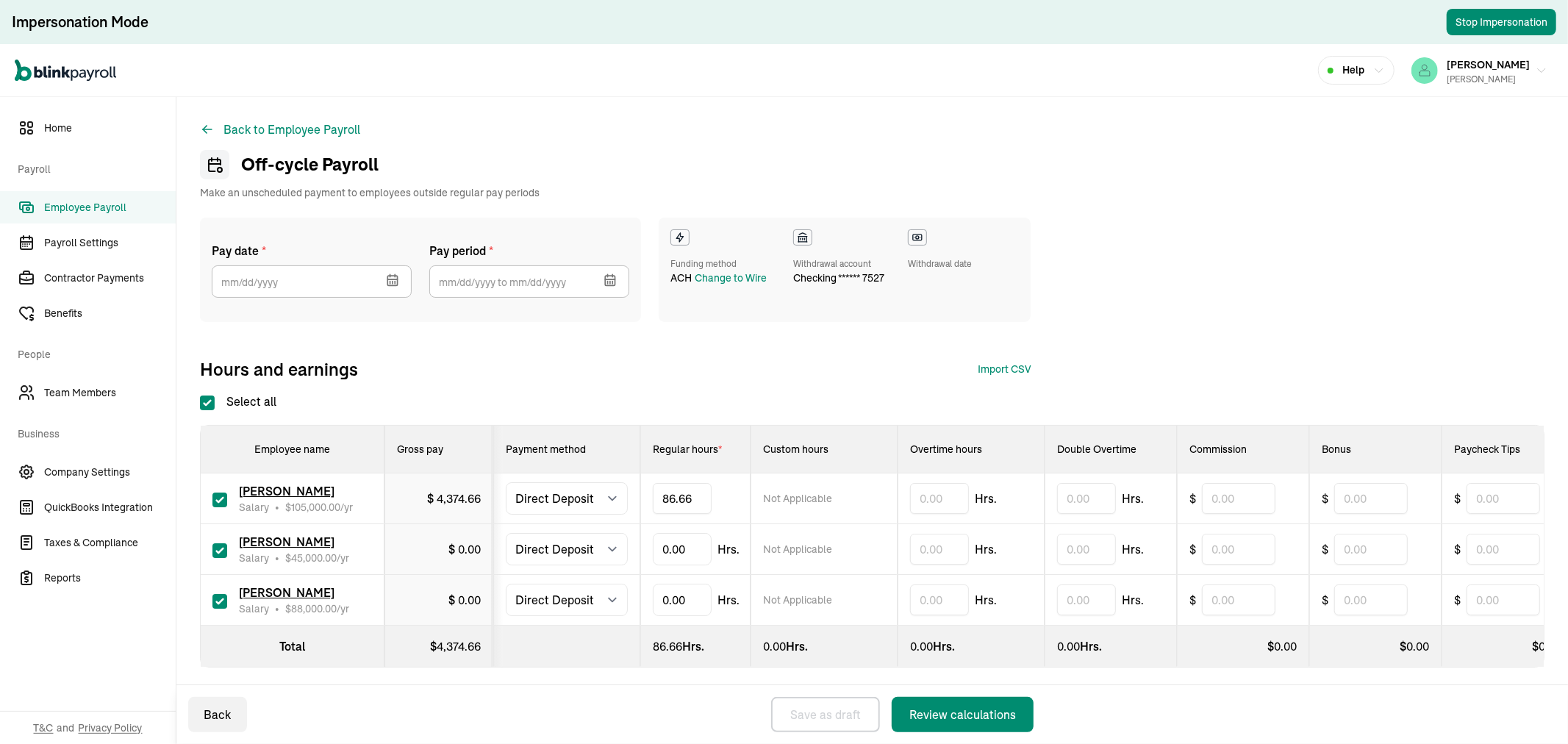
click at [713, 357] on div "Hours and earnings Import CSV 1 Upload 2 Map Columns 3 Map Employees Drop your …" at bounding box center [614, 369] width 830 height 24
drag, startPoint x: 692, startPoint y: 552, endPoint x: 639, endPoint y: 552, distance: 53.0
type input "86.66"
click at [968, 723] on div "Review calculations" at bounding box center [963, 714] width 107 height 17
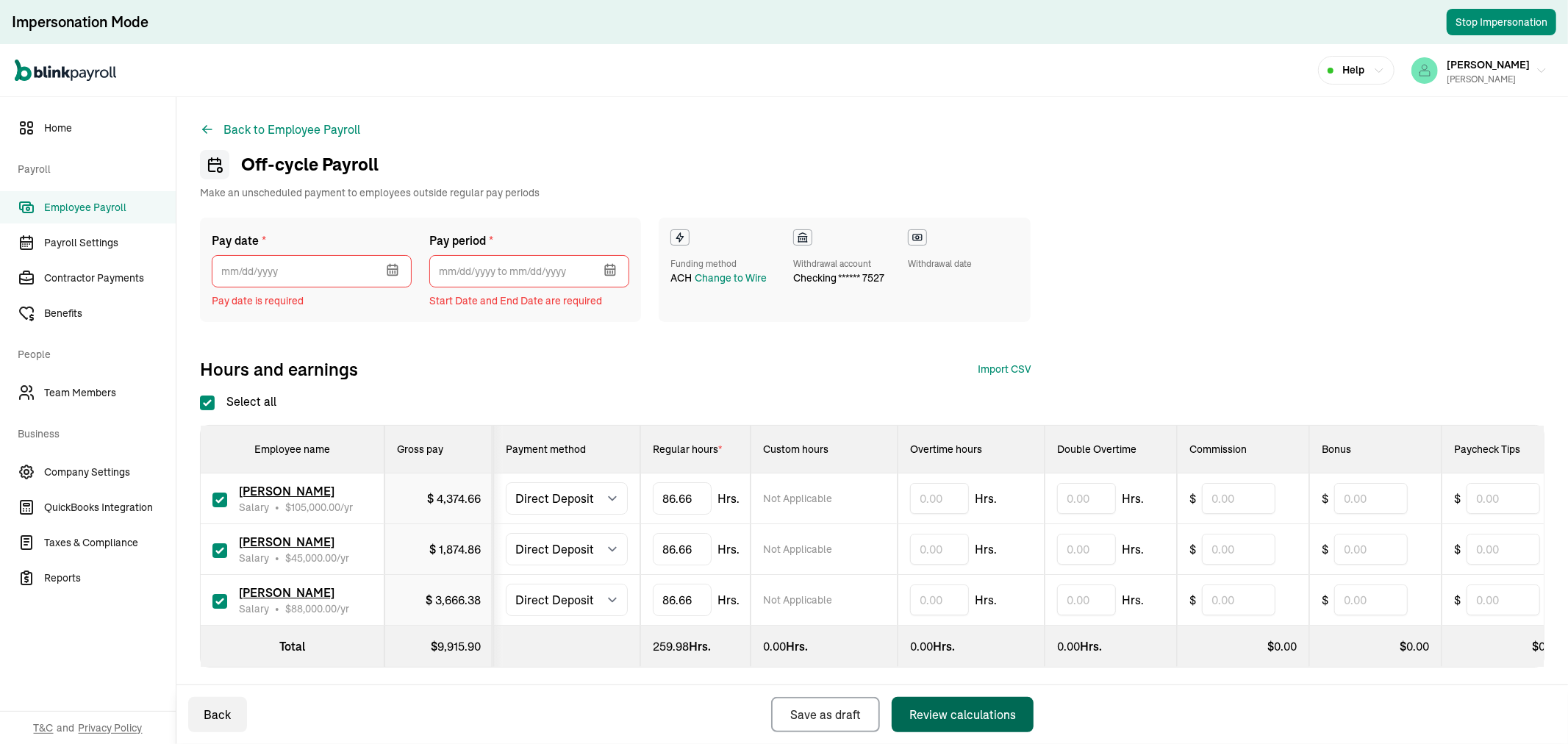
click at [397, 266] on icon "button" at bounding box center [392, 270] width 9 height 9
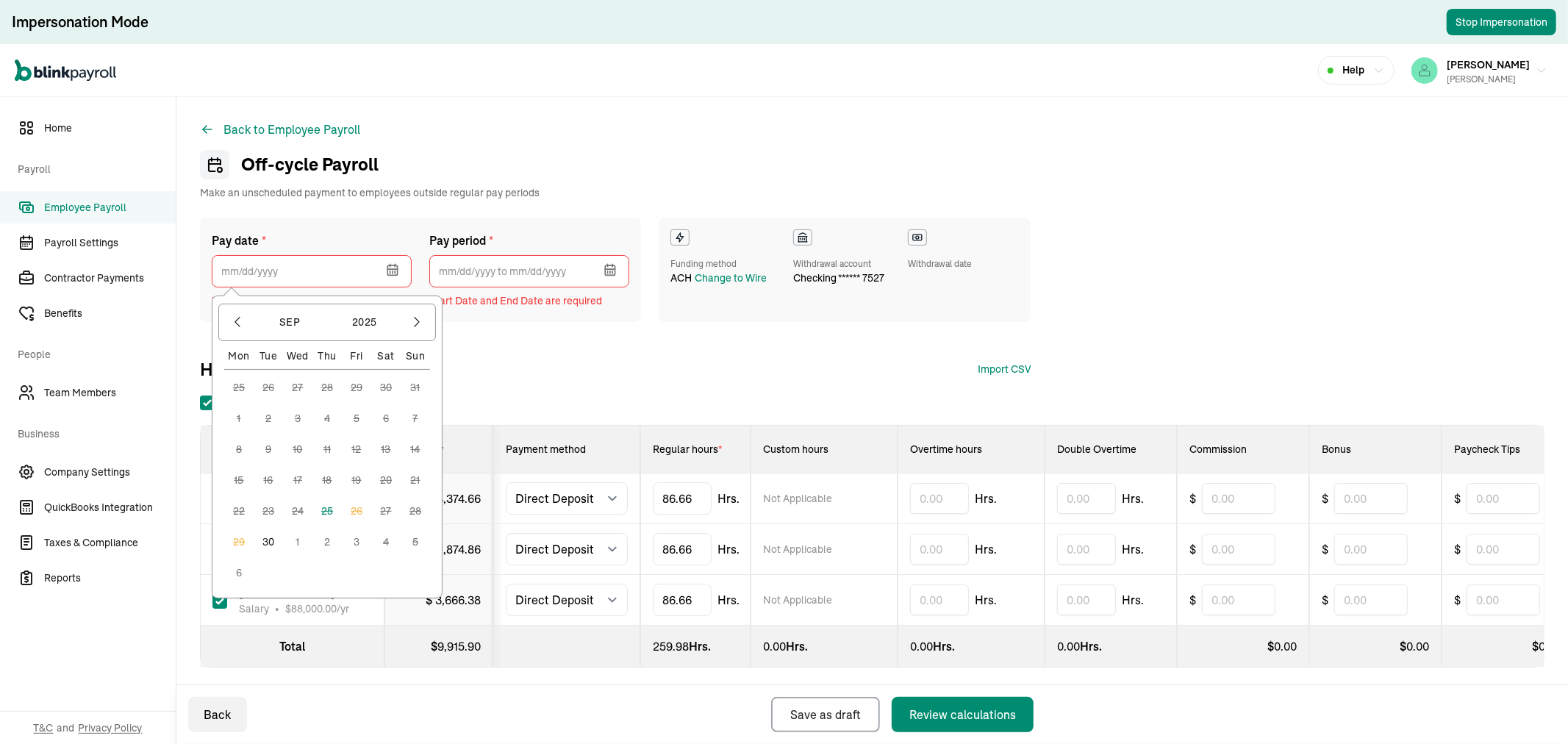
click at [262, 540] on button "30" at bounding box center [269, 542] width 29 height 29
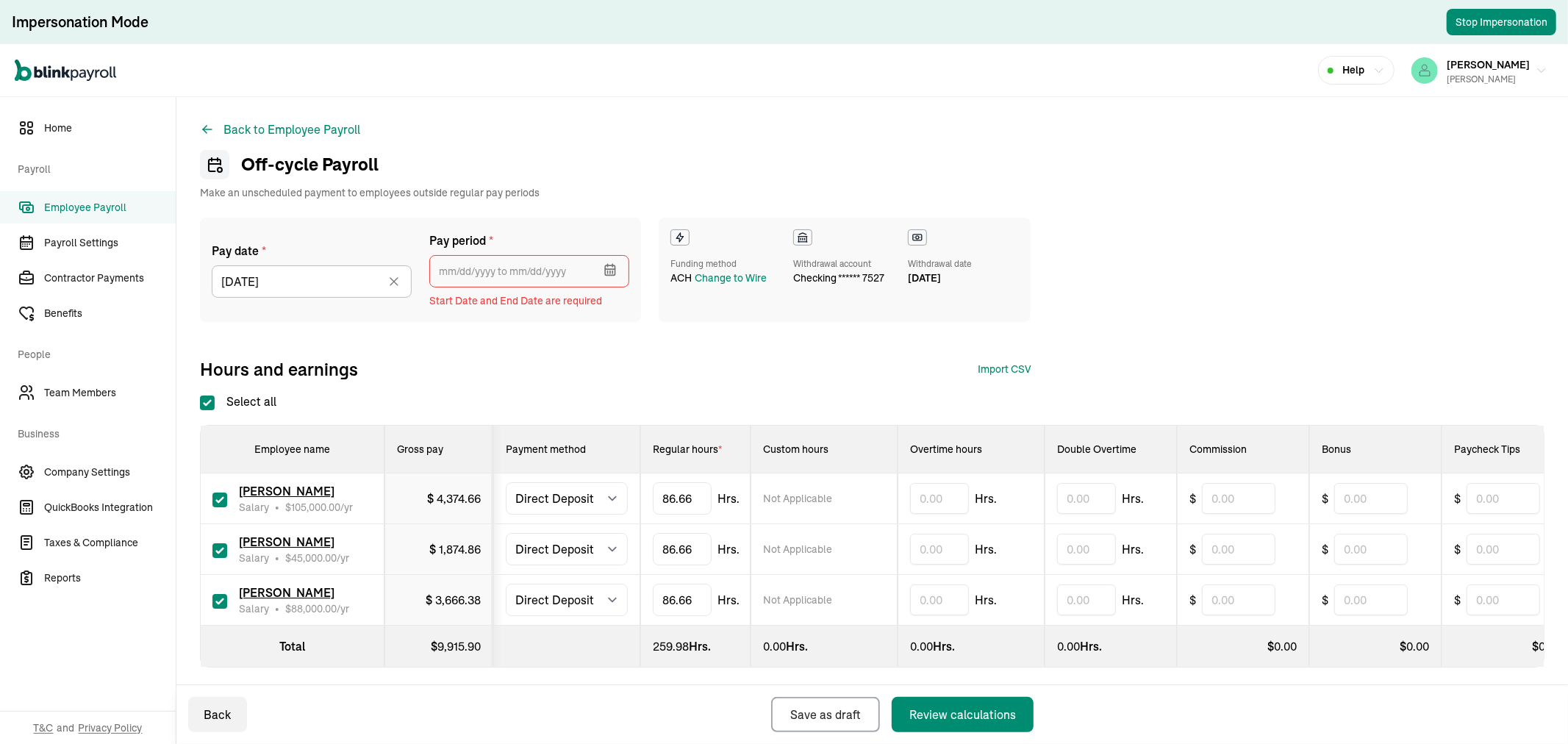
click at [489, 270] on input "text" at bounding box center [529, 270] width 200 height 32
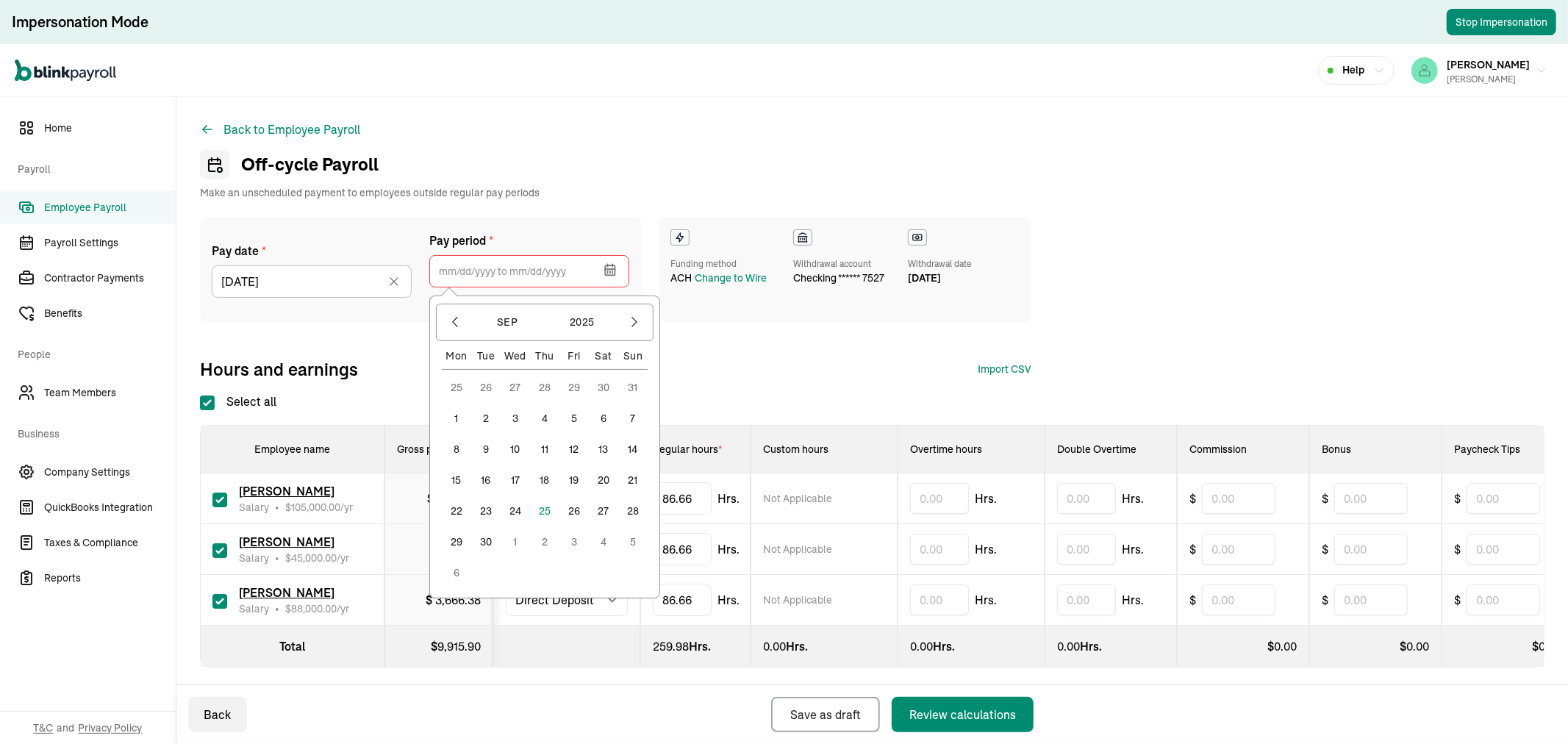
click at [550, 449] on button "11" at bounding box center [544, 449] width 29 height 29
click at [521, 506] on button "24" at bounding box center [515, 511] width 29 height 29
type input "[DATE] ~ [DATE]"
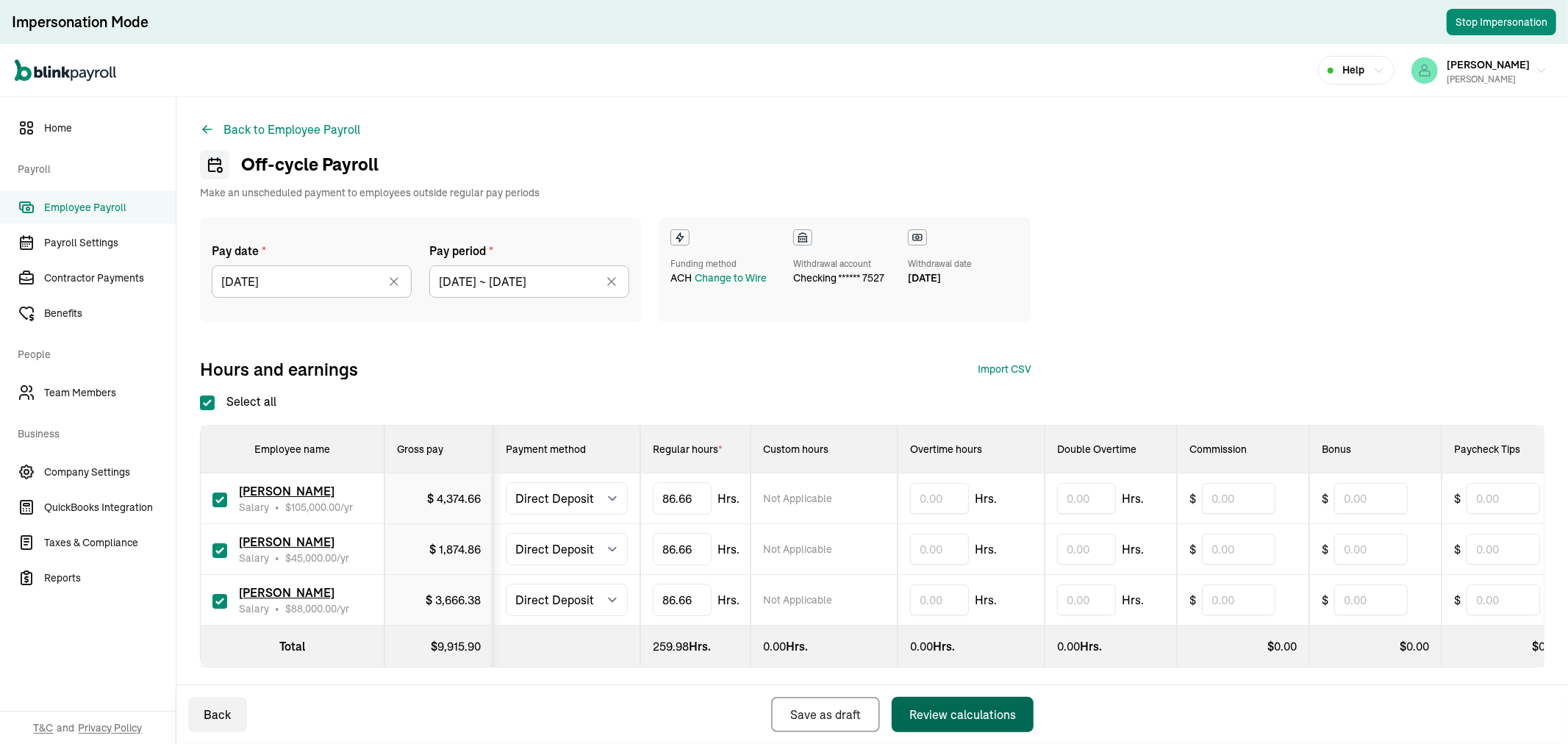
click at [943, 718] on div "Review calculations" at bounding box center [963, 714] width 107 height 17
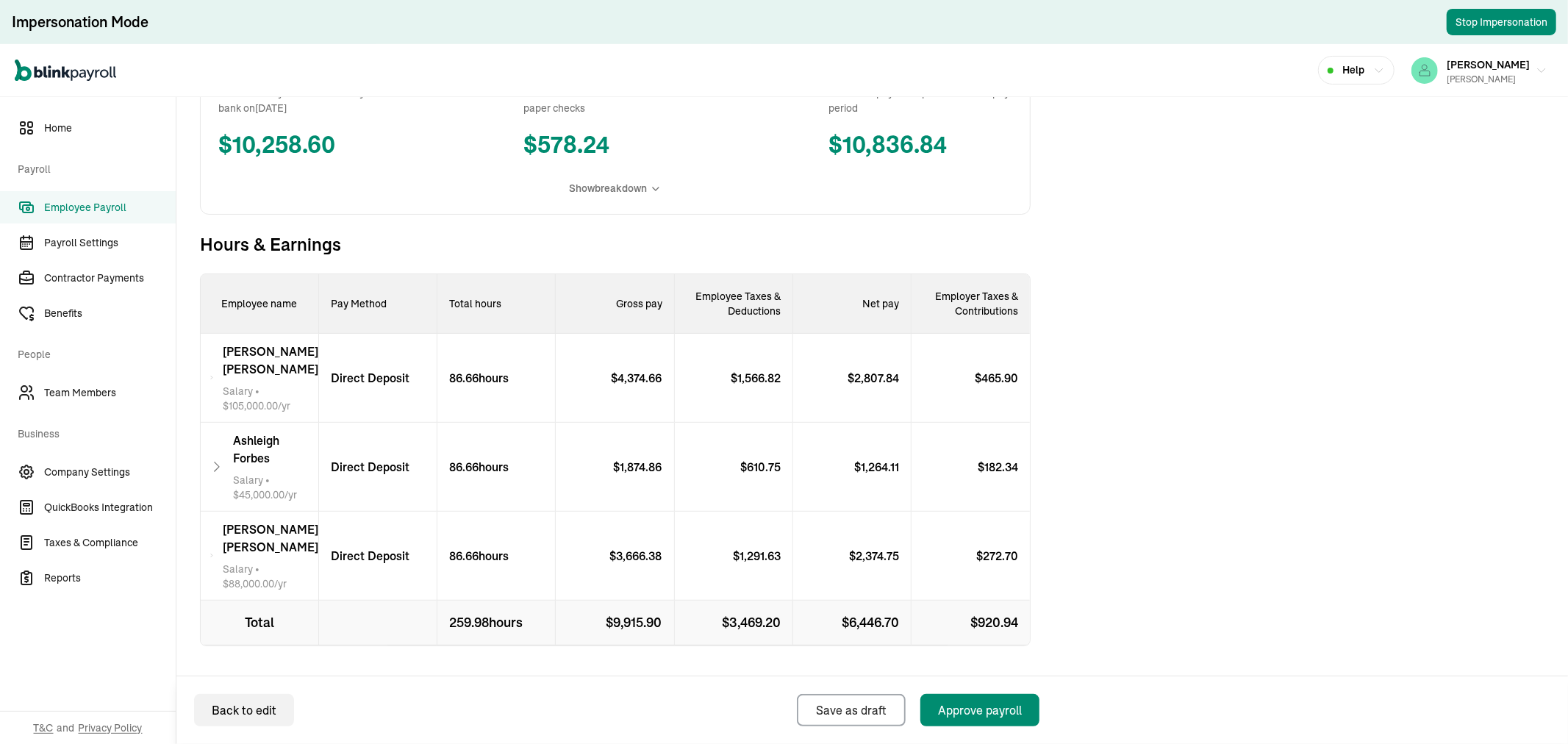
scroll to position [338, 0]
click at [280, 357] on span "[PERSON_NAME]" at bounding box center [270, 357] width 96 height 35
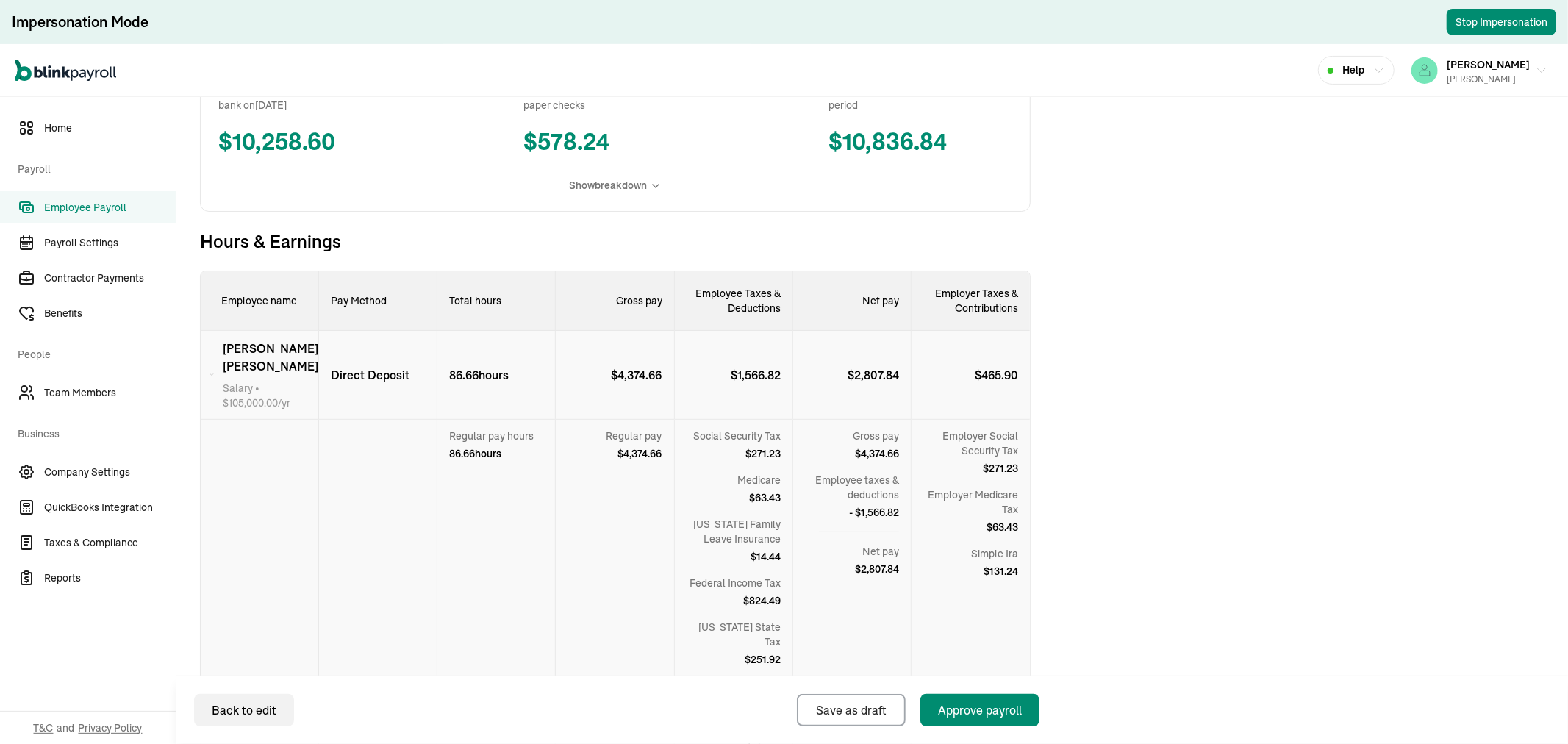
click at [278, 349] on span "[PERSON_NAME]" at bounding box center [270, 357] width 96 height 35
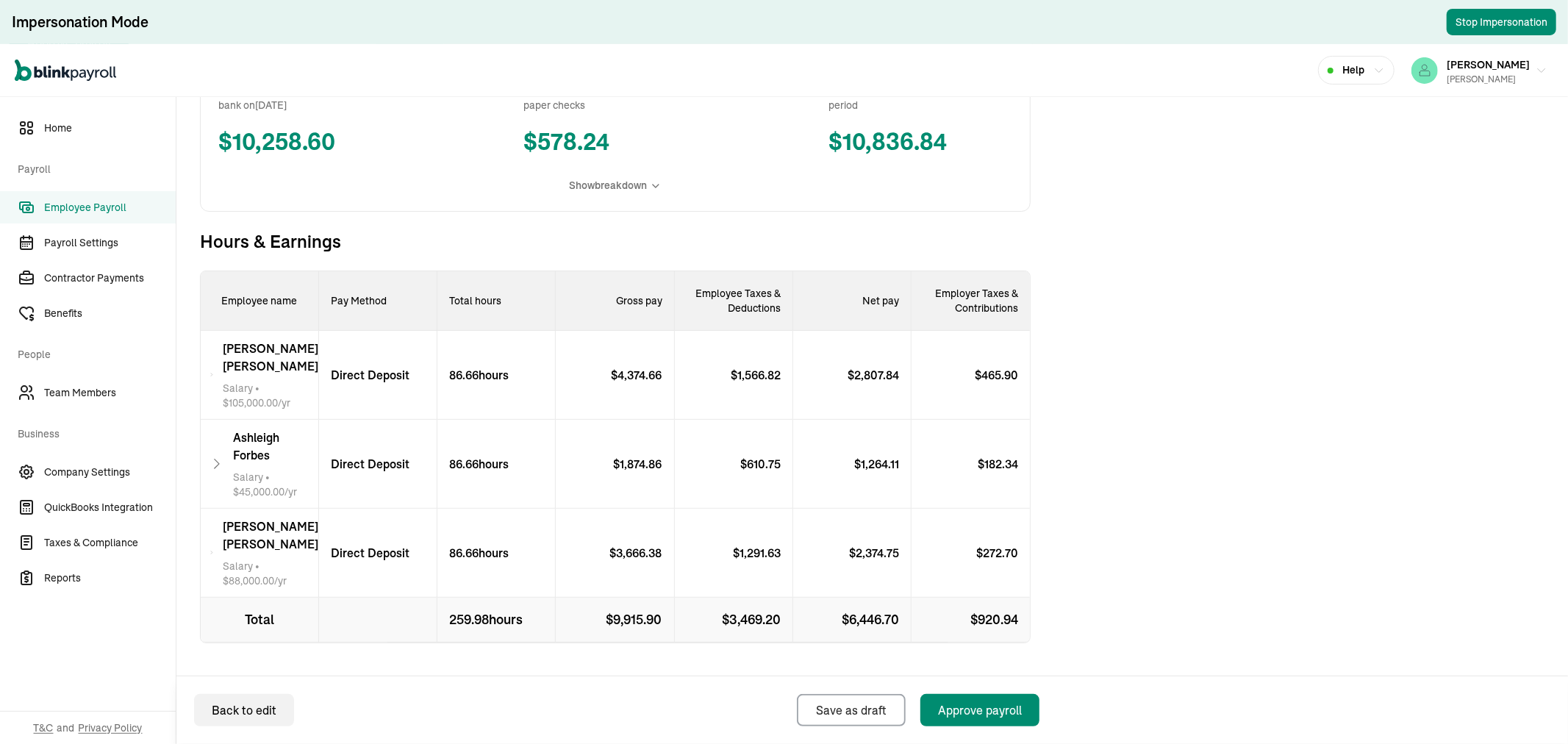
click at [268, 429] on span "[PERSON_NAME]" at bounding box center [275, 446] width 86 height 35
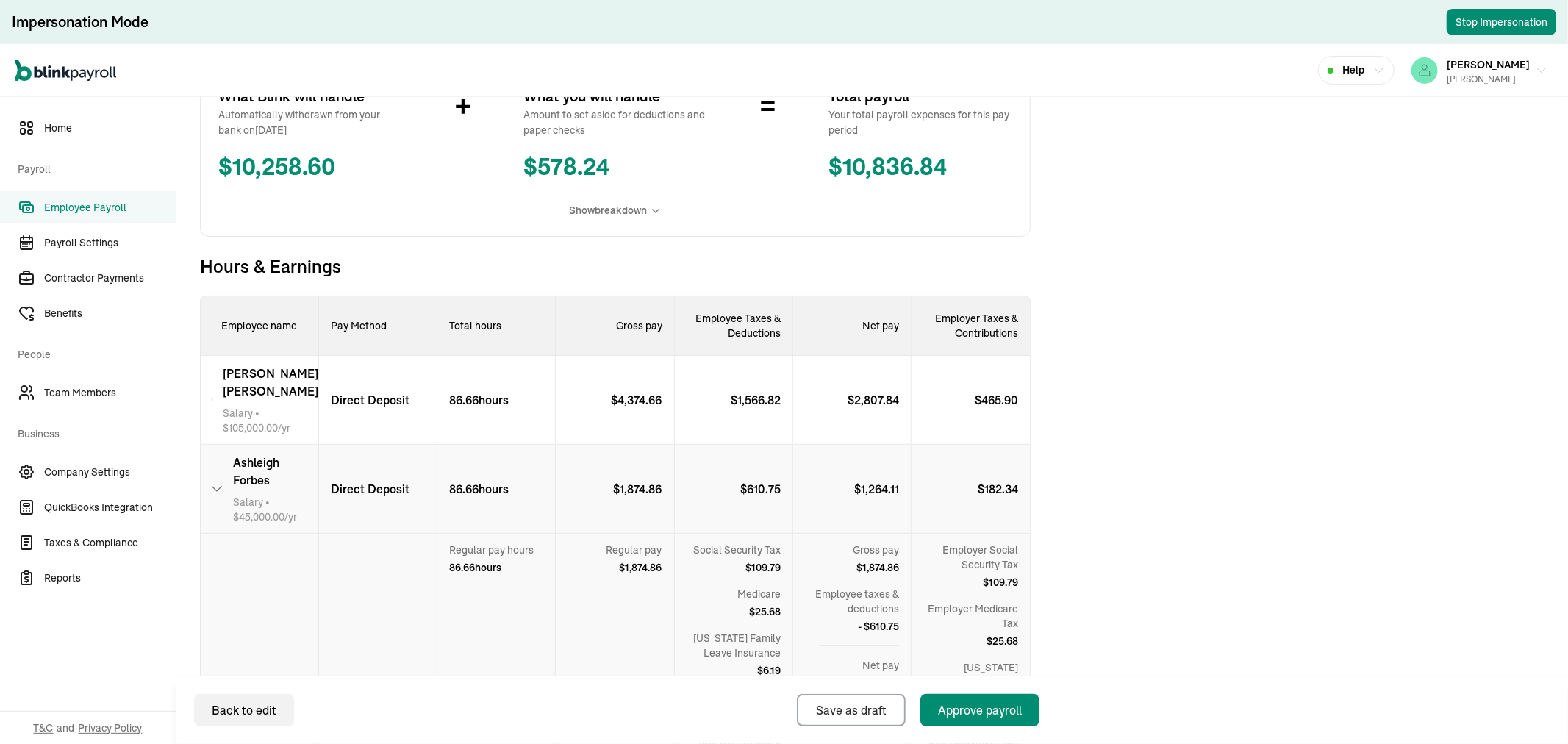
scroll to position [258, 0]
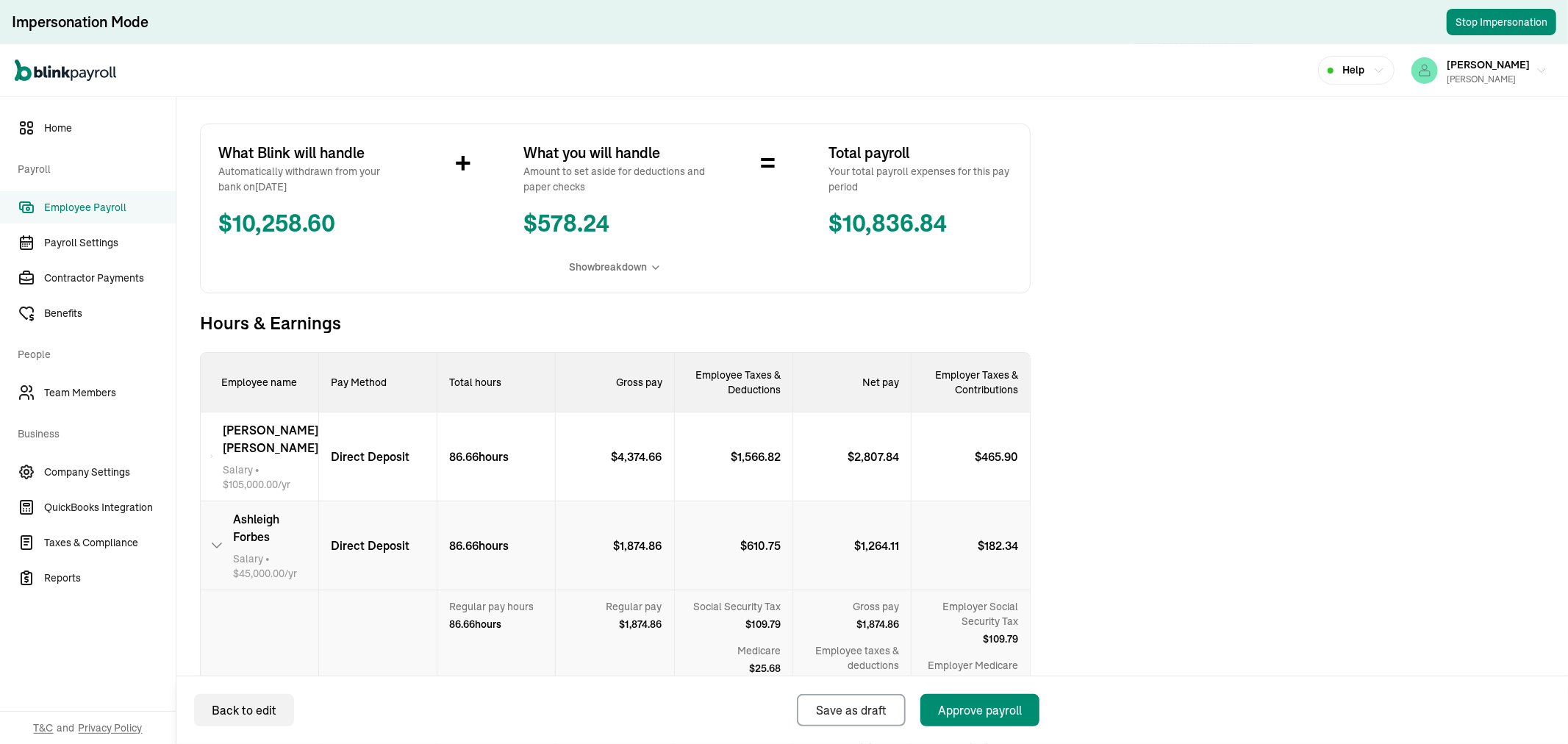
click at [280, 510] on span "[PERSON_NAME]" at bounding box center [275, 528] width 86 height 35
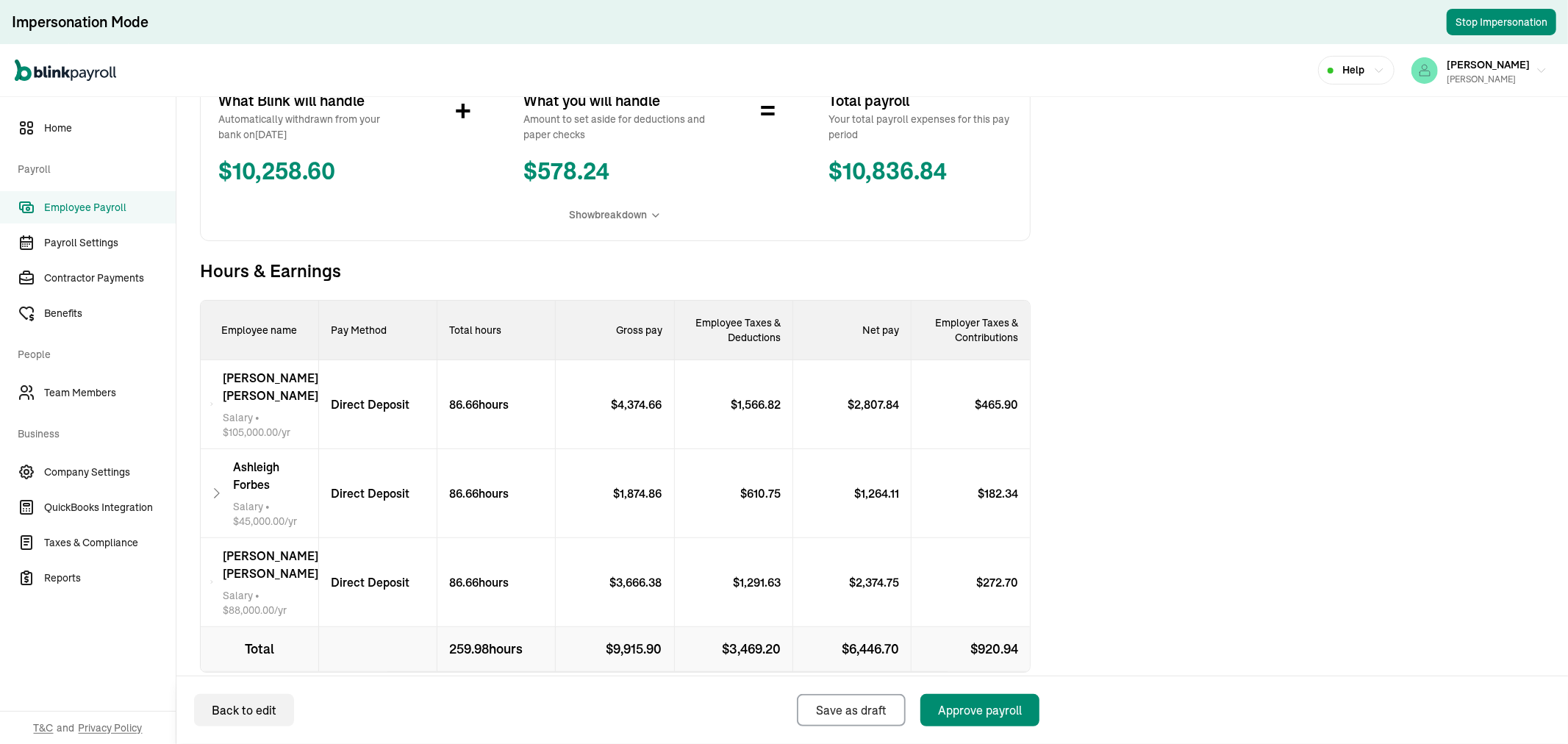
scroll to position [338, 0]
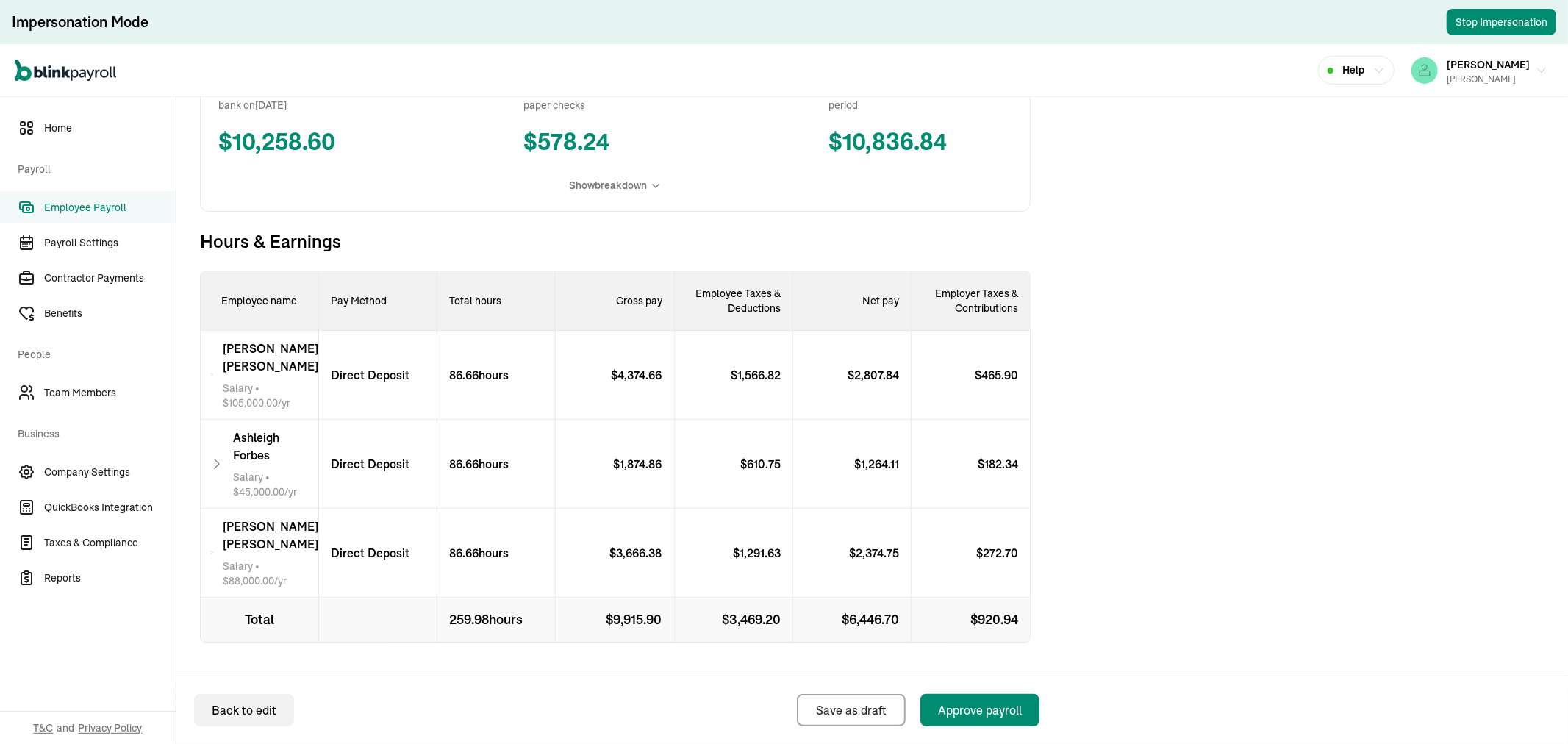
click at [294, 518] on span "[PERSON_NAME]" at bounding box center [270, 535] width 96 height 35
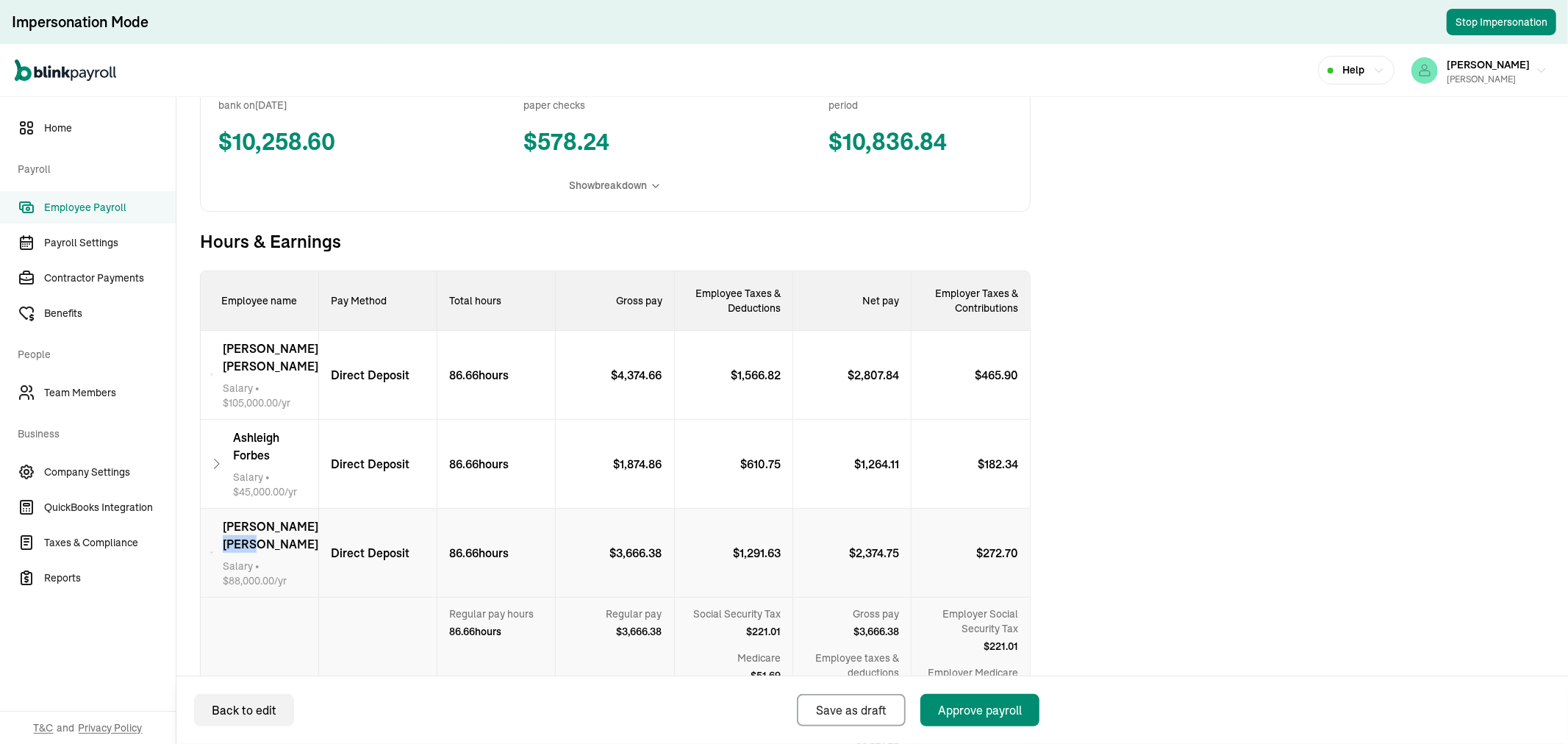
click at [294, 518] on span "[PERSON_NAME]" at bounding box center [270, 535] width 96 height 35
